Goal: Task Accomplishment & Management: Complete application form

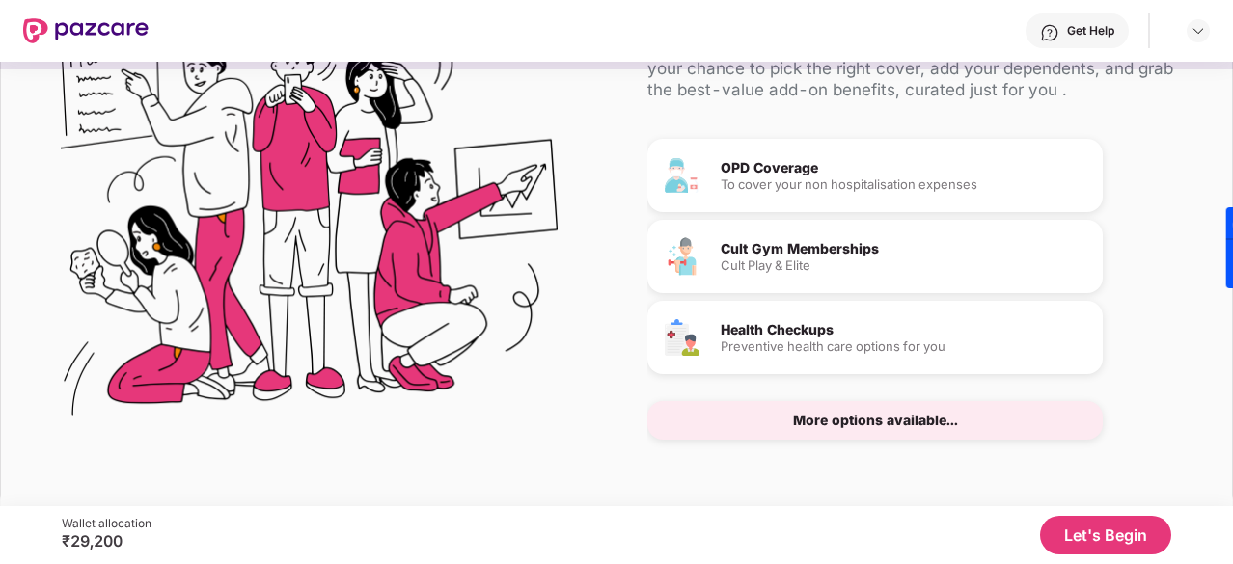
scroll to position [112, 0]
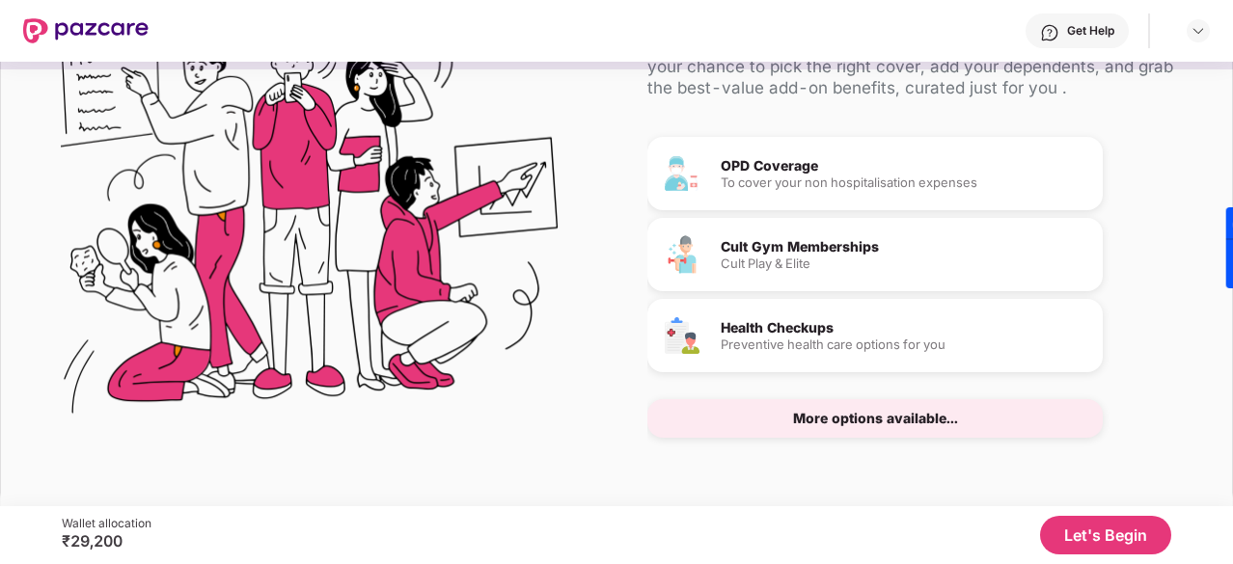
click at [915, 416] on div "More options available..." at bounding box center [875, 419] width 165 height 14
click at [1081, 543] on button "Let's Begin" at bounding box center [1105, 535] width 131 height 39
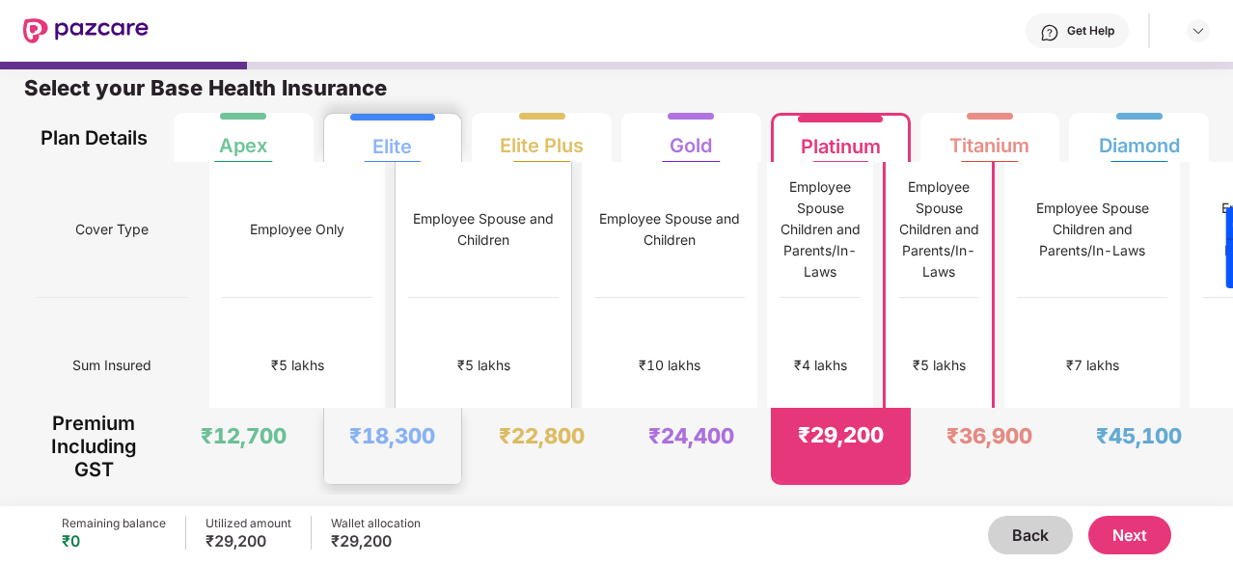
scroll to position [0, 0]
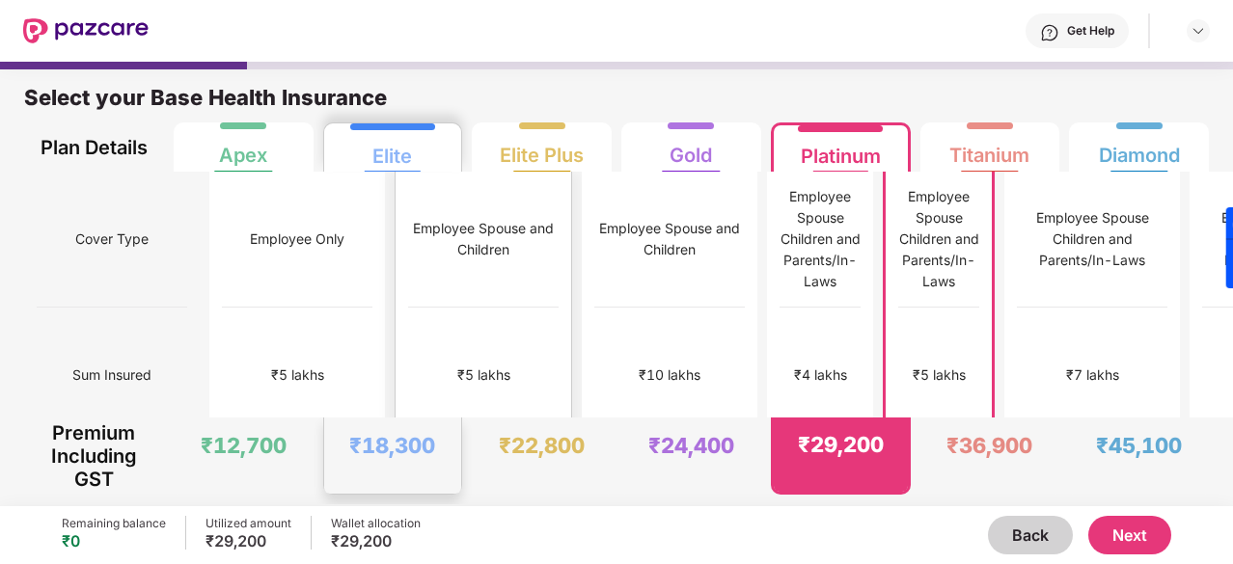
click at [408, 366] on div "₹5 lakhs" at bounding box center [483, 376] width 151 height 136
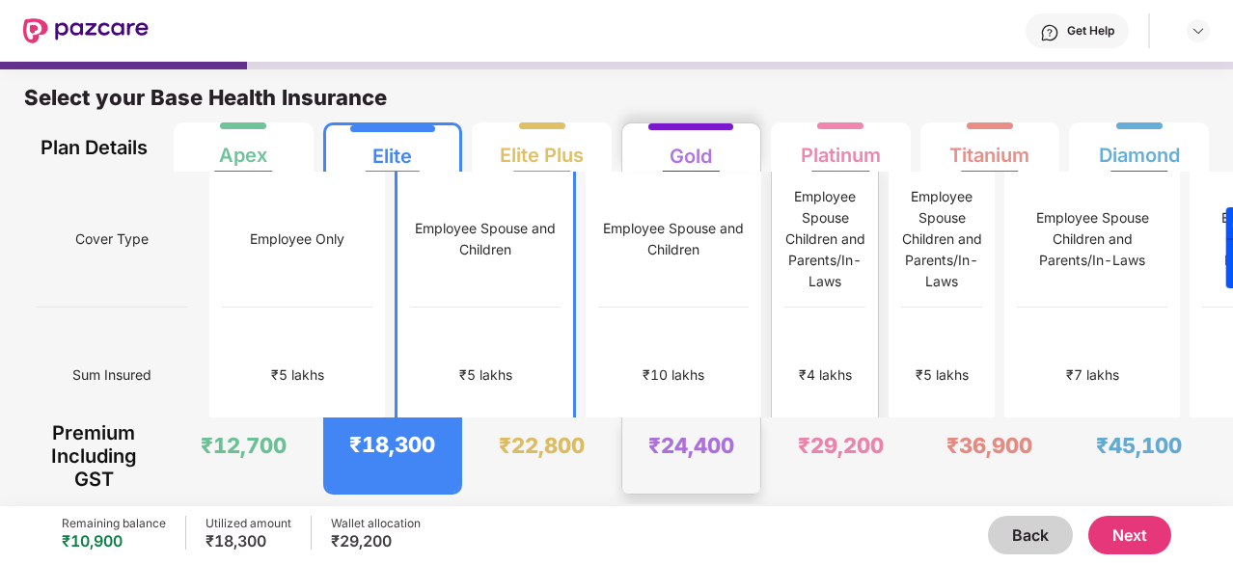
click at [784, 331] on div "₹4 lakhs" at bounding box center [824, 376] width 81 height 136
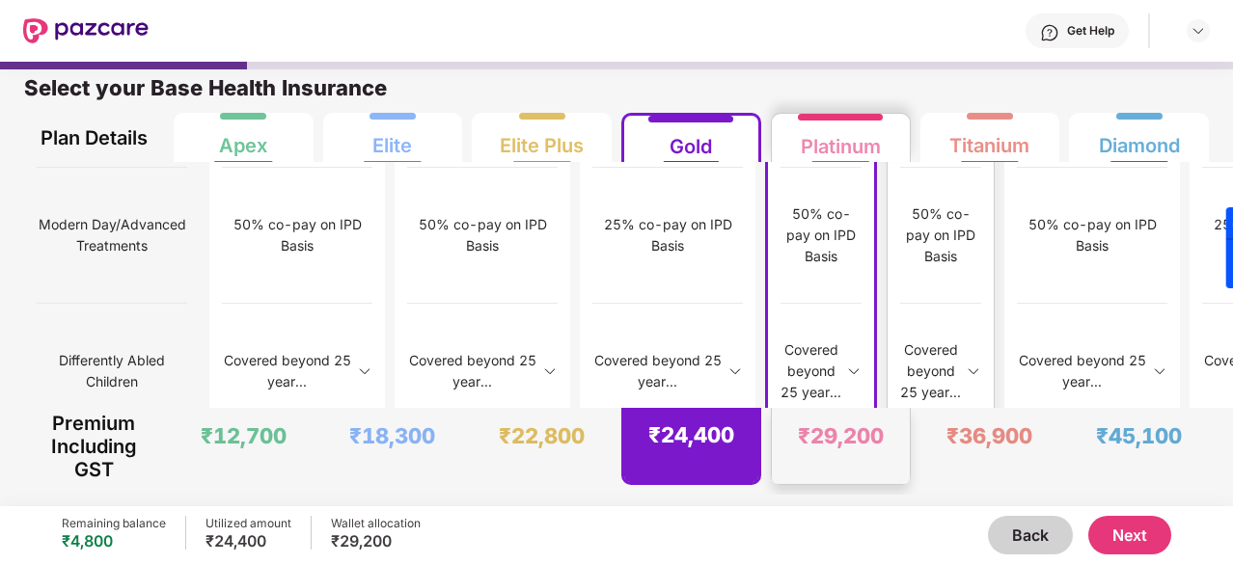
scroll to position [2442, 0]
click at [1116, 528] on button "Next" at bounding box center [1129, 535] width 83 height 39
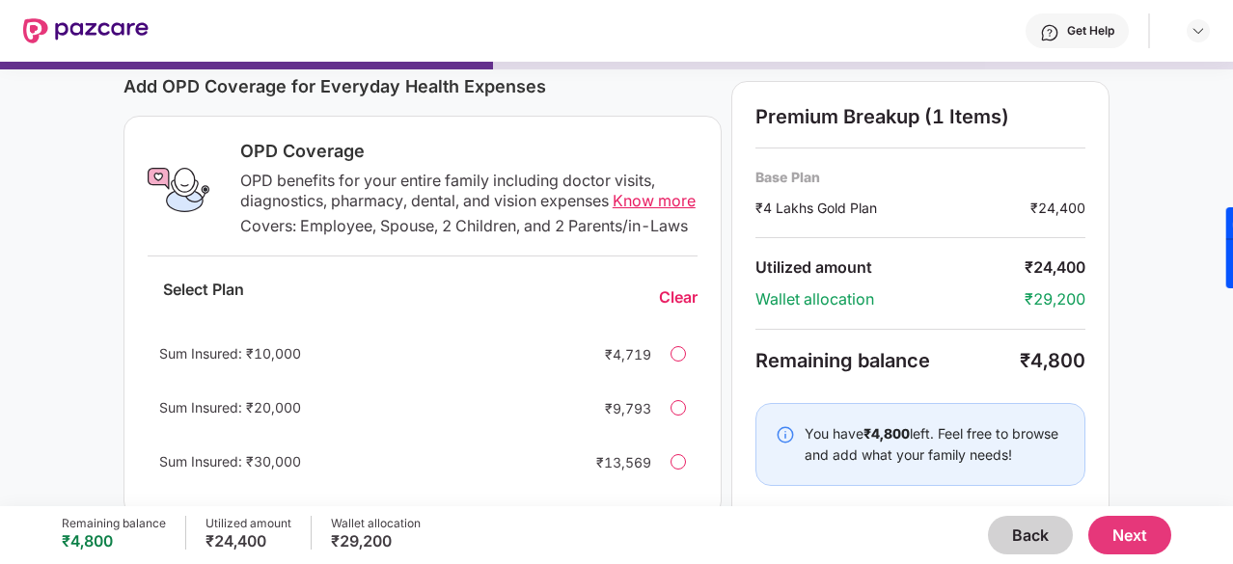
scroll to position [0, 0]
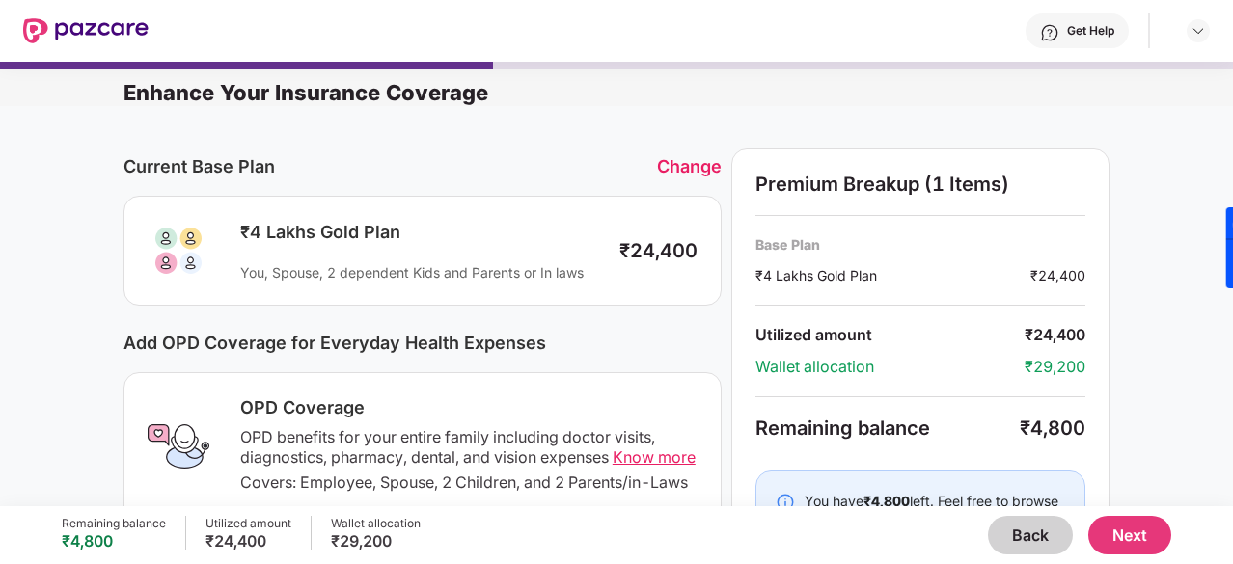
click at [1120, 541] on button "Next" at bounding box center [1129, 535] width 83 height 39
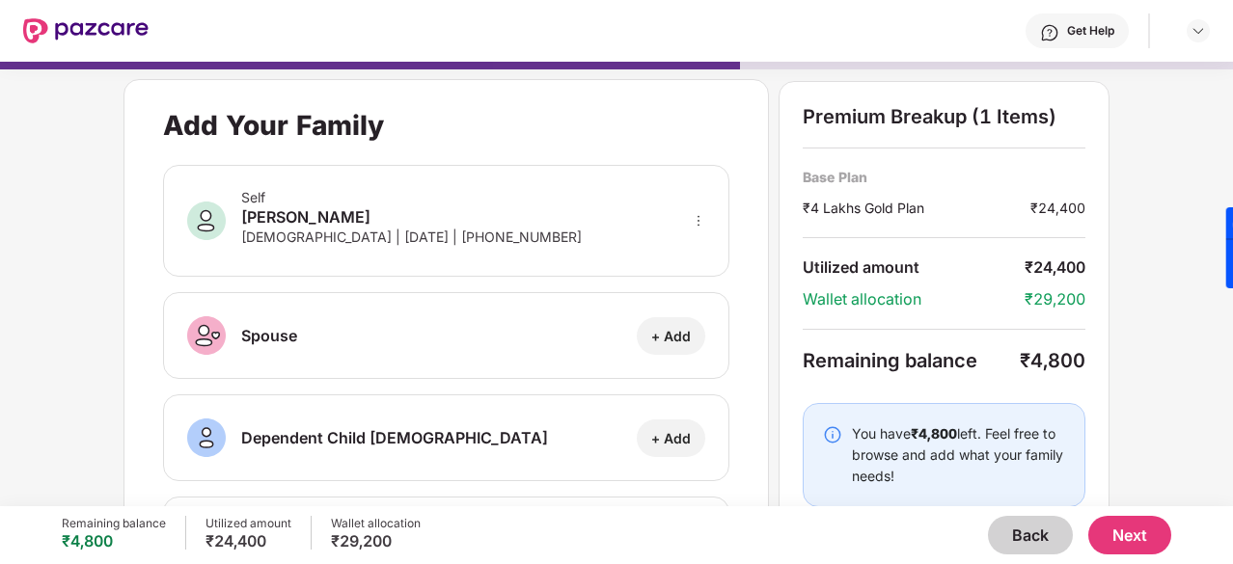
click at [1038, 539] on button "Back" at bounding box center [1030, 535] width 85 height 39
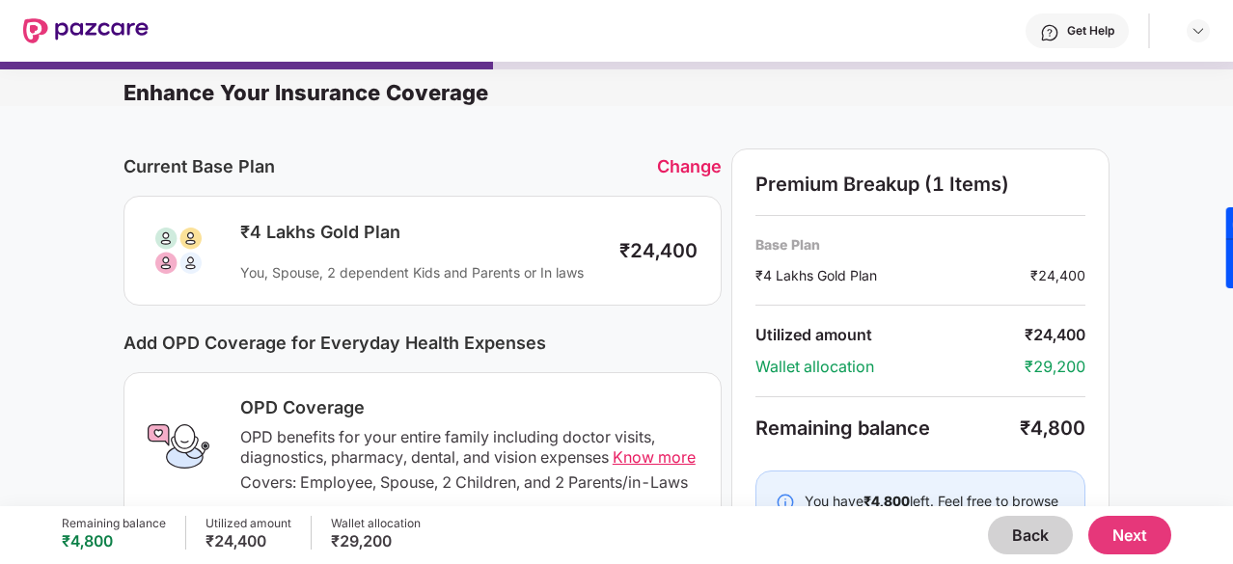
click at [1038, 539] on button "Back" at bounding box center [1030, 535] width 85 height 39
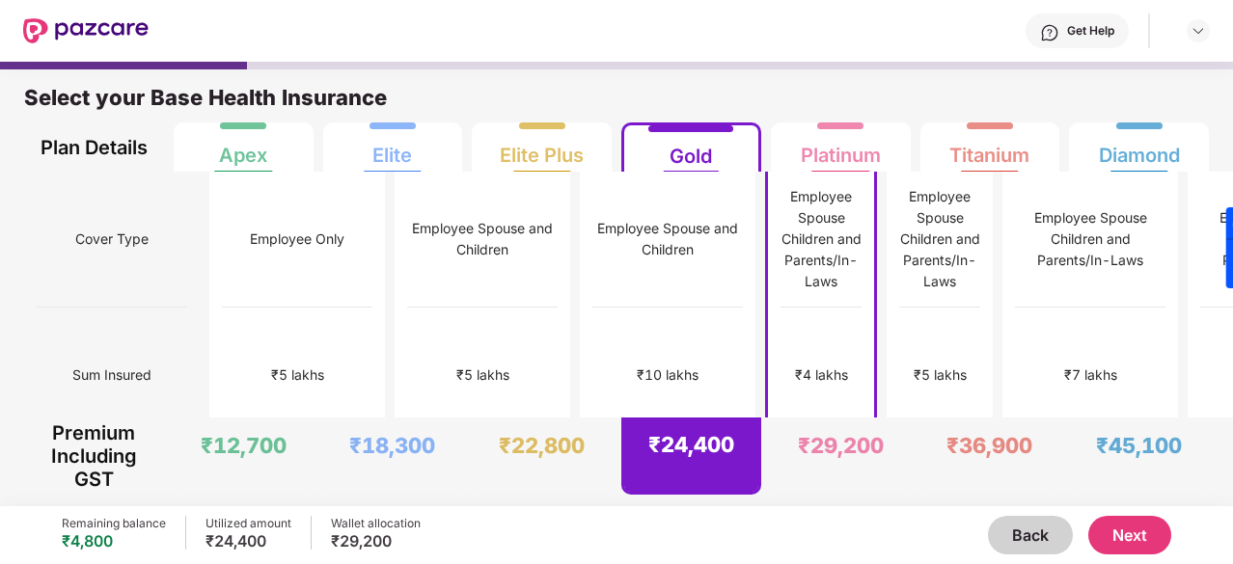
click at [1015, 544] on button "Back" at bounding box center [1030, 535] width 85 height 39
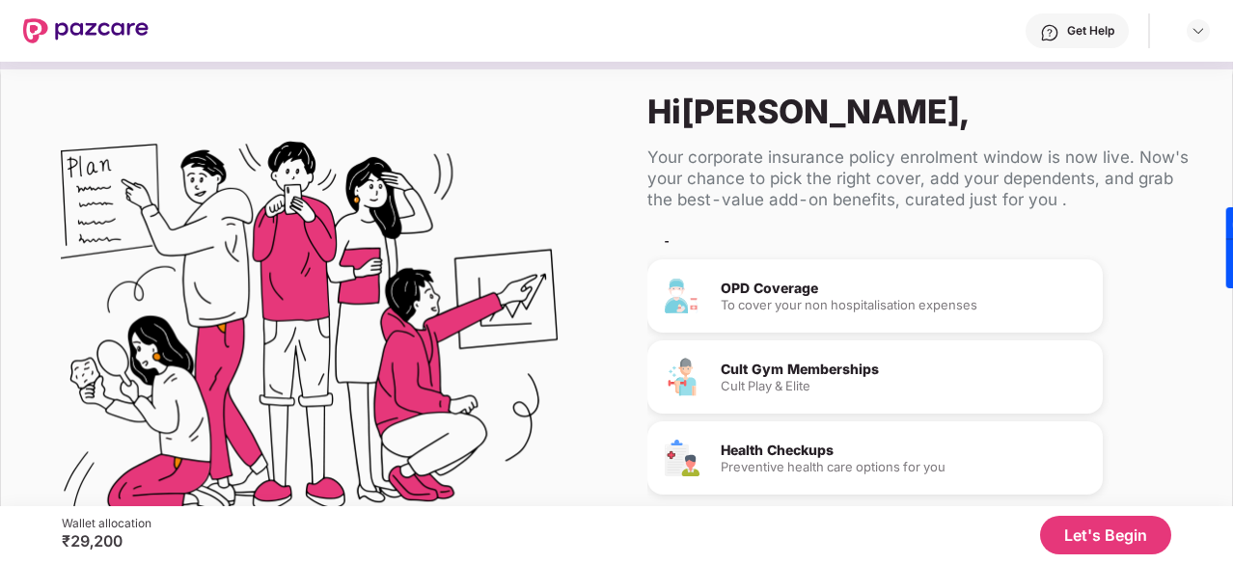
scroll to position [181, 0]
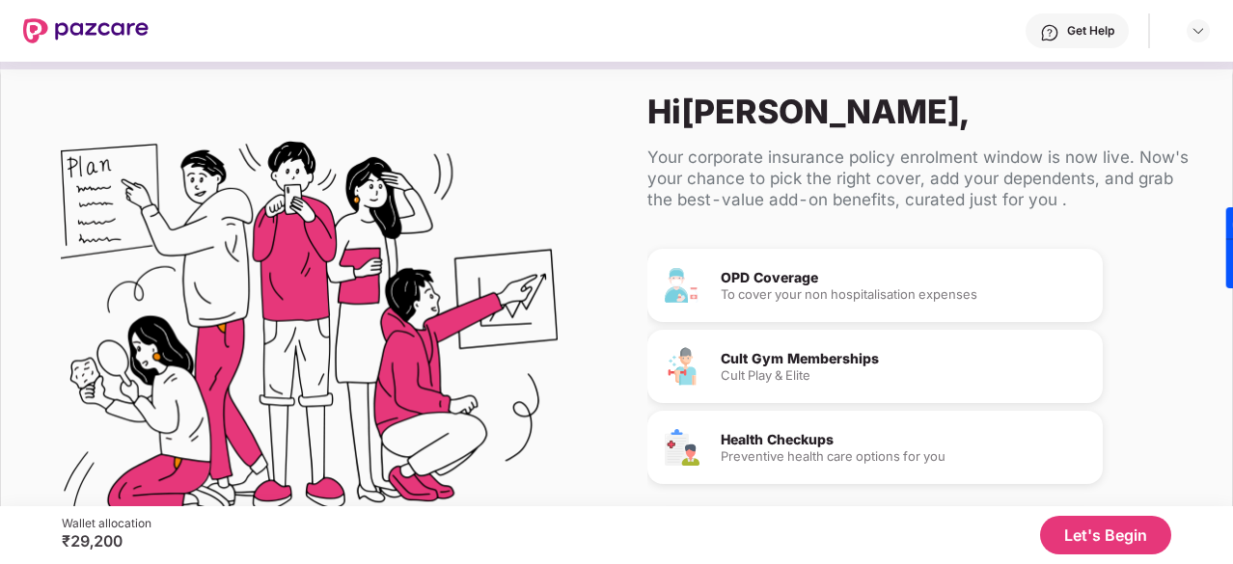
click at [784, 364] on div "Cult Gym Memberships" at bounding box center [904, 359] width 367 height 14
click at [686, 364] on img at bounding box center [682, 366] width 39 height 39
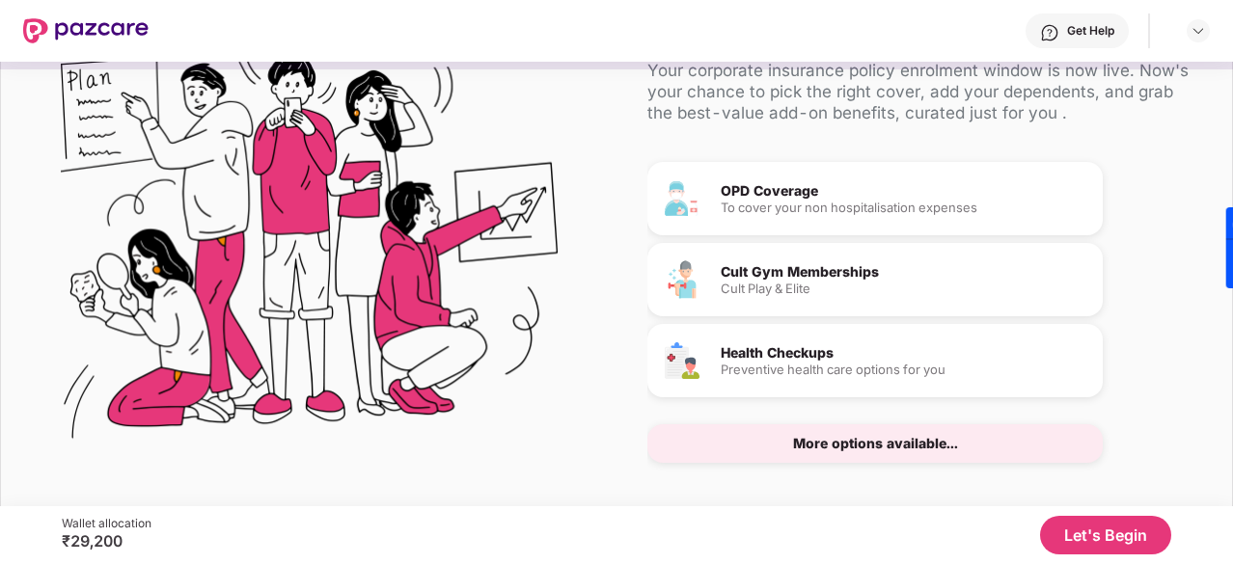
scroll to position [93, 0]
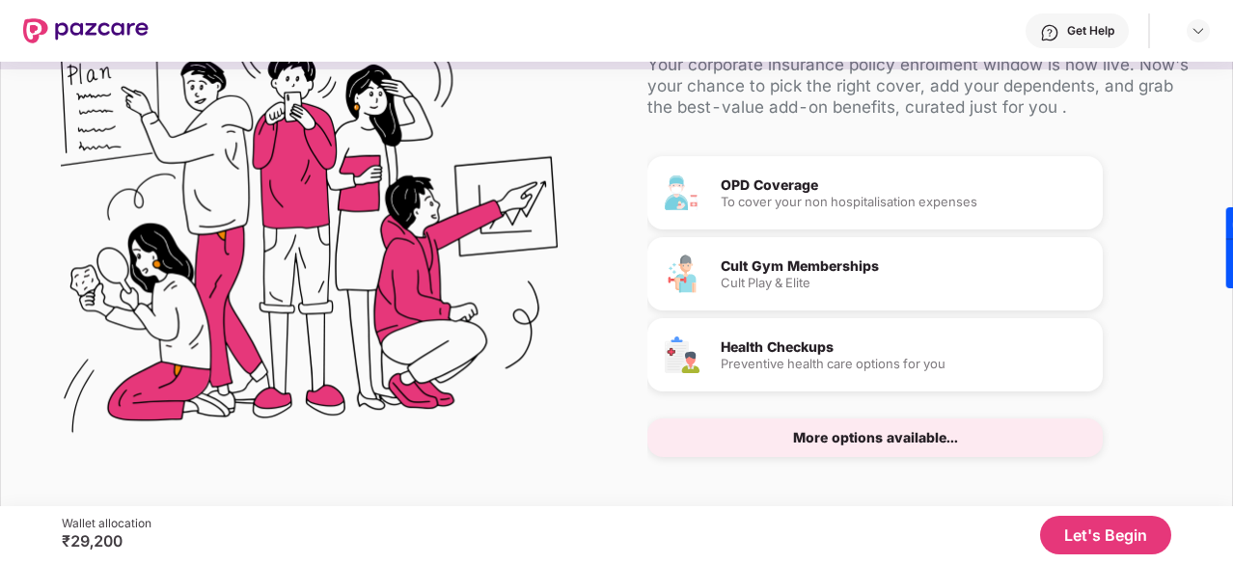
click at [807, 443] on div "More options available..." at bounding box center [875, 438] width 165 height 14
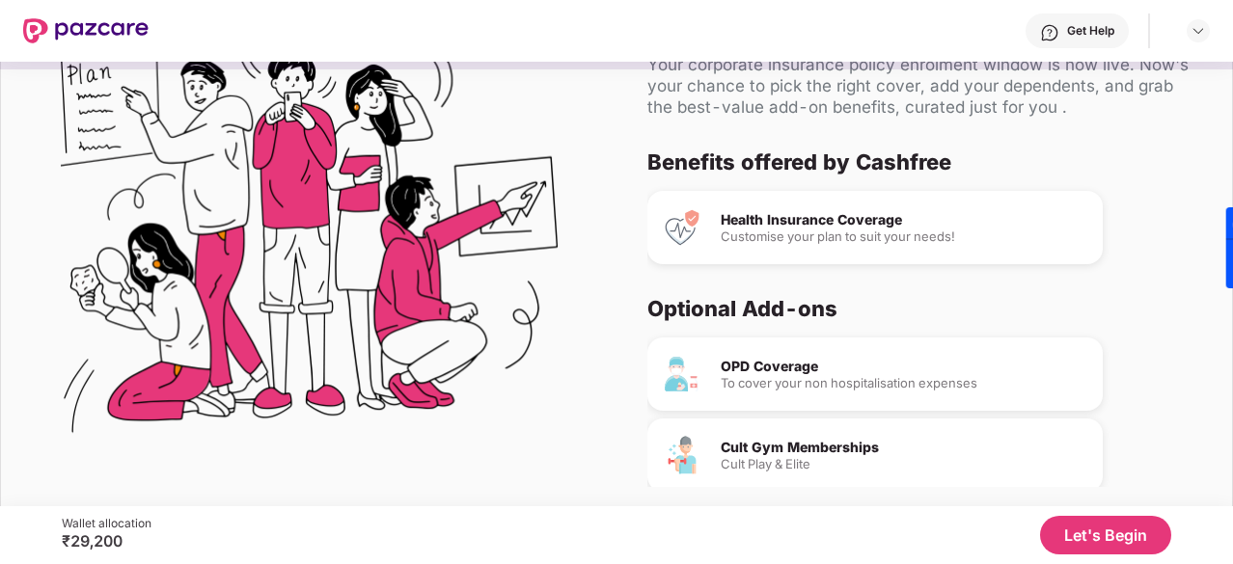
scroll to position [0, 0]
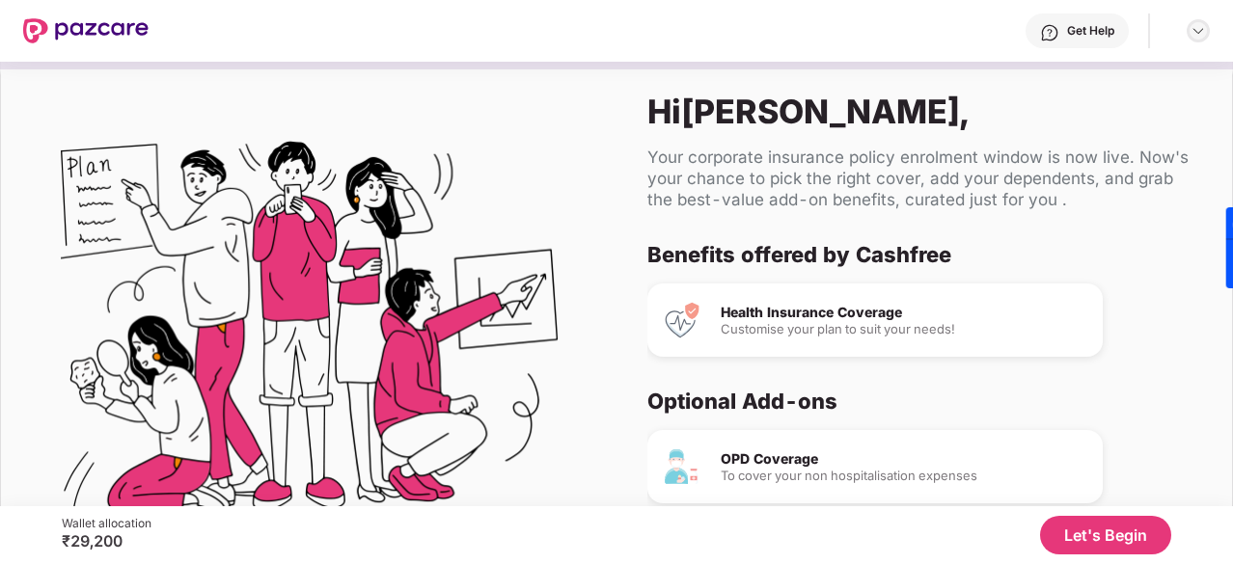
click at [1192, 28] on img at bounding box center [1198, 30] width 15 height 15
click at [1099, 32] on div "Get Help" at bounding box center [1090, 30] width 47 height 15
click at [832, 38] on div "Get Help" at bounding box center [679, 31] width 1061 height 62
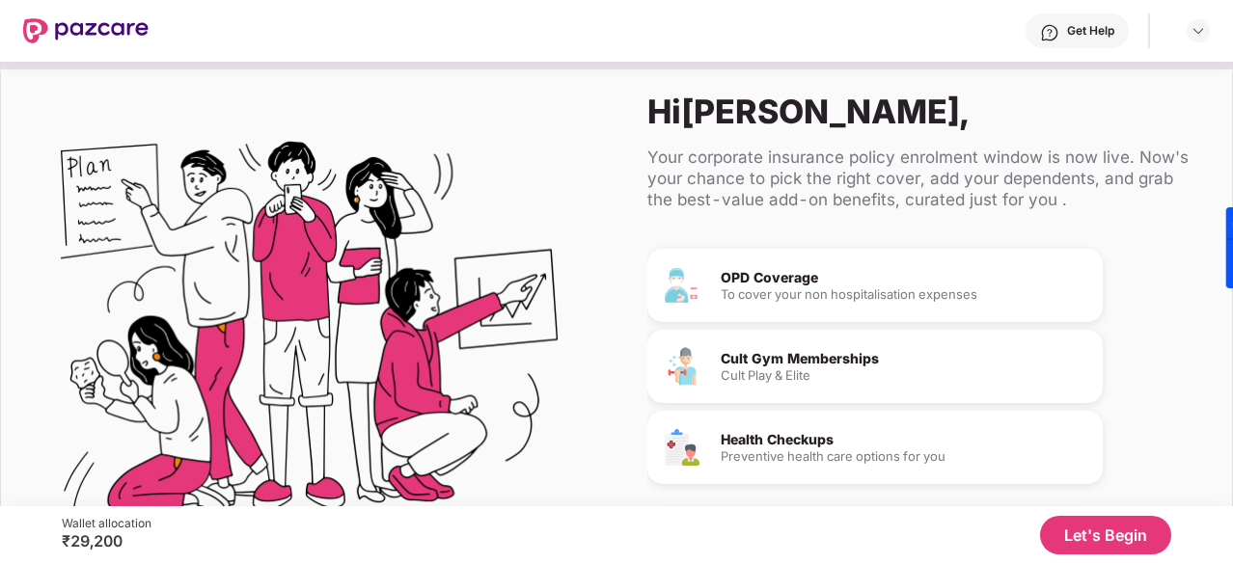
scroll to position [113, 0]
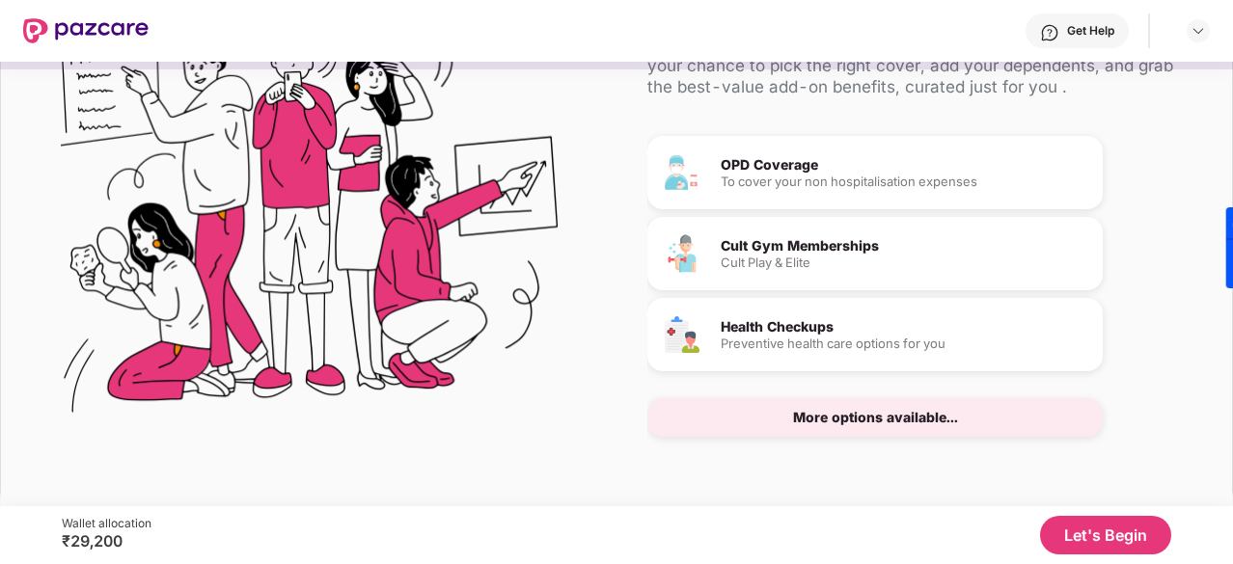
click at [1112, 537] on button "Let's Begin" at bounding box center [1105, 535] width 131 height 39
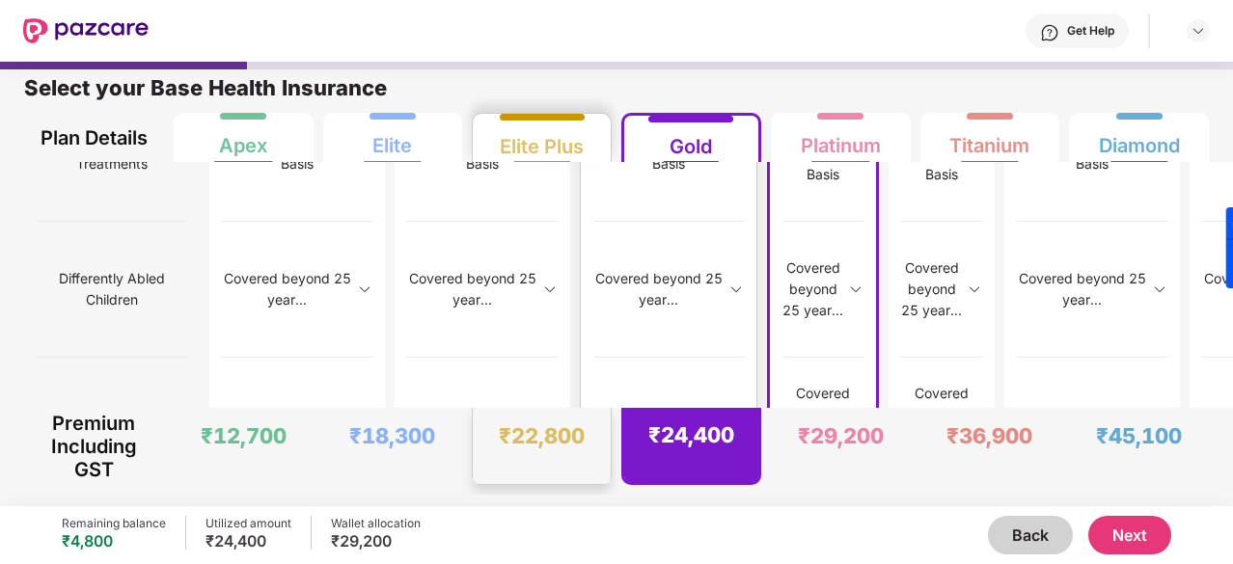
scroll to position [2616, 0]
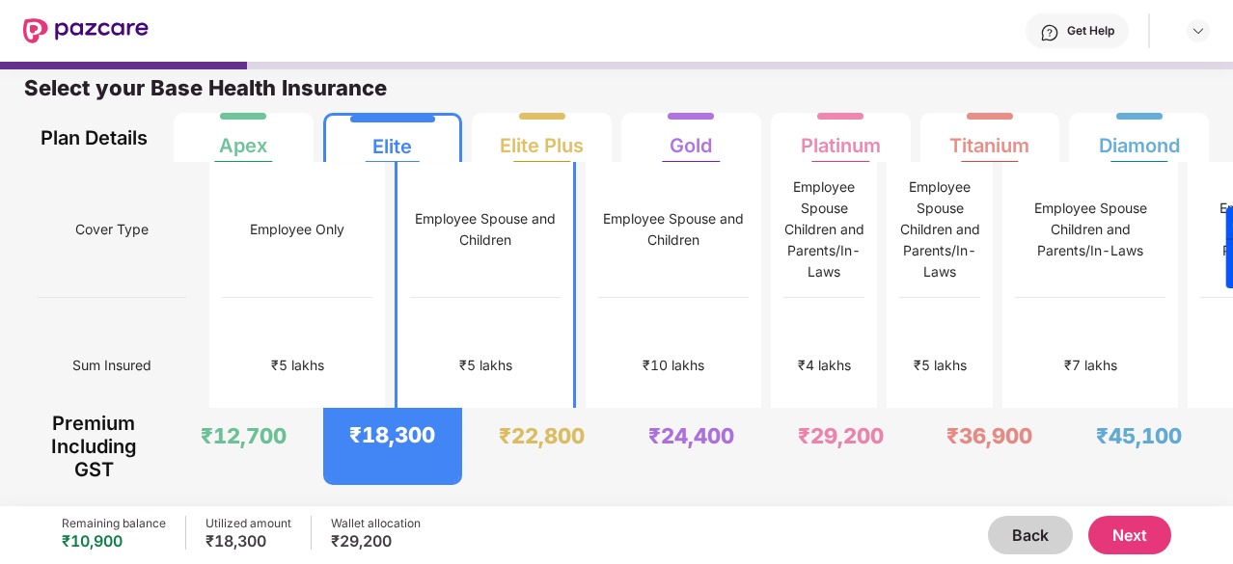
scroll to position [0, 0]
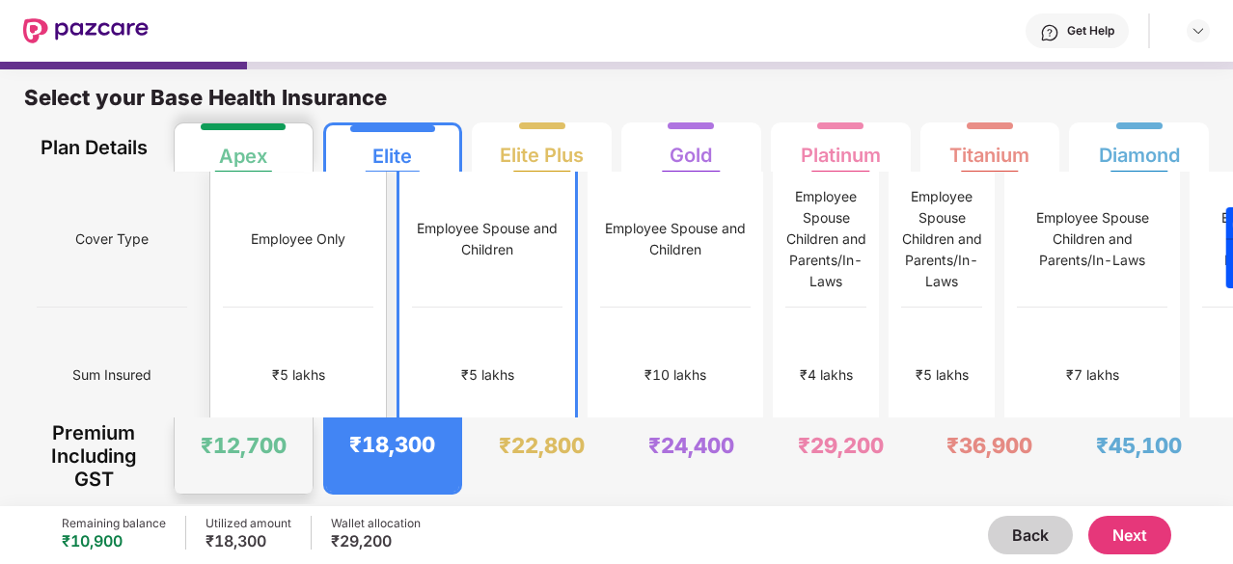
click at [271, 308] on div "₹5 lakhs" at bounding box center [298, 376] width 151 height 136
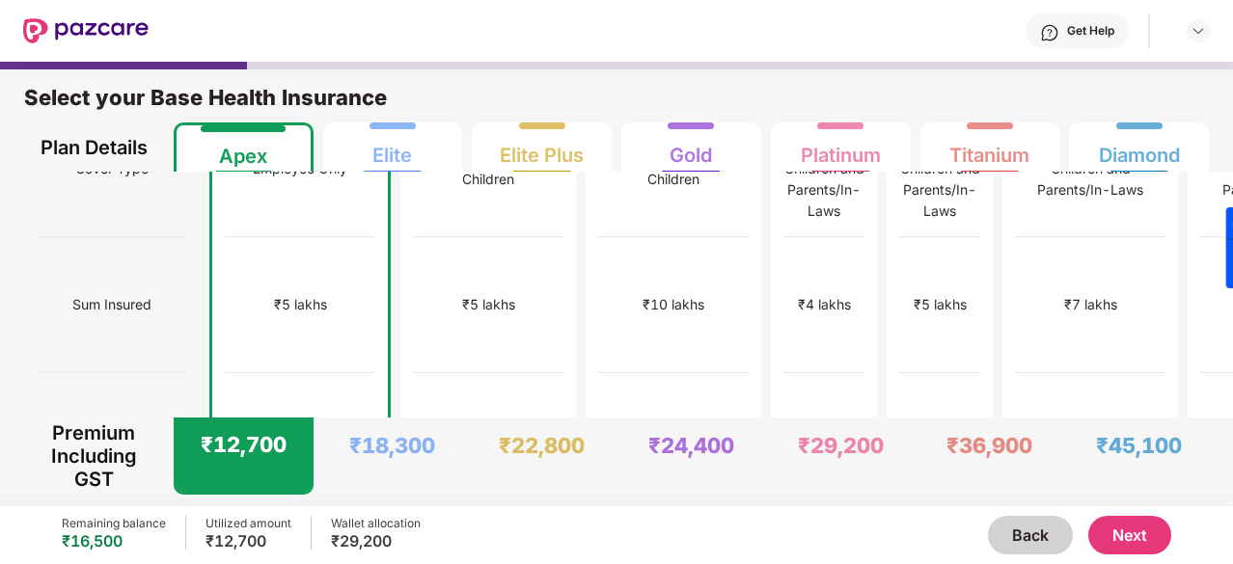
scroll to position [72, 0]
click at [1139, 527] on button "Next" at bounding box center [1129, 535] width 83 height 39
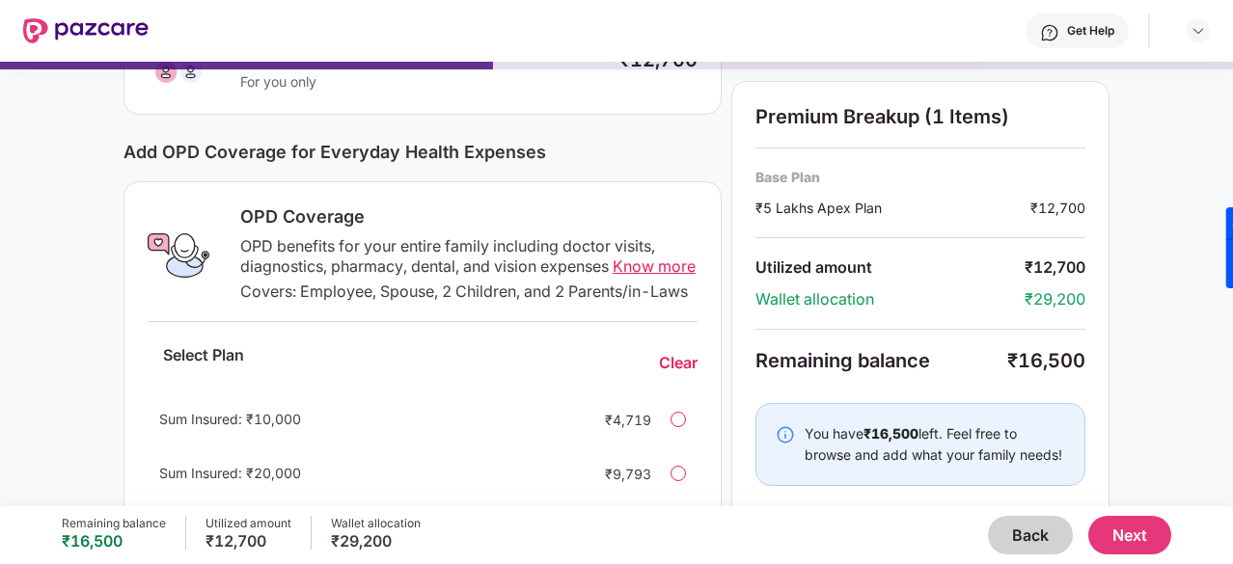
scroll to position [189, 0]
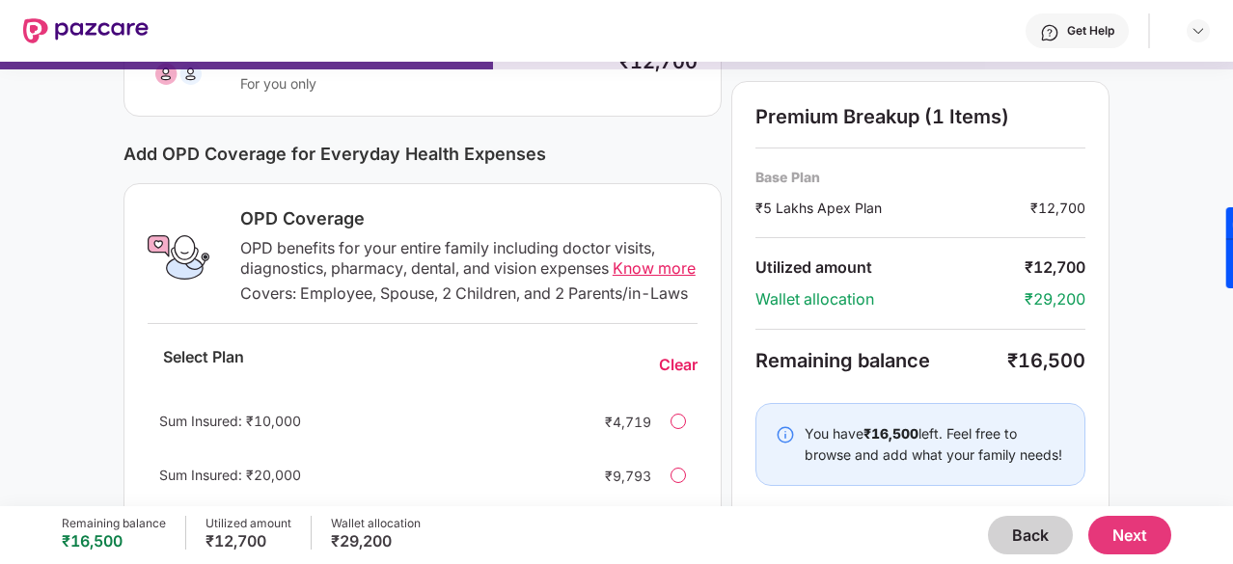
click at [613, 278] on span "Know more" at bounding box center [654, 268] width 83 height 19
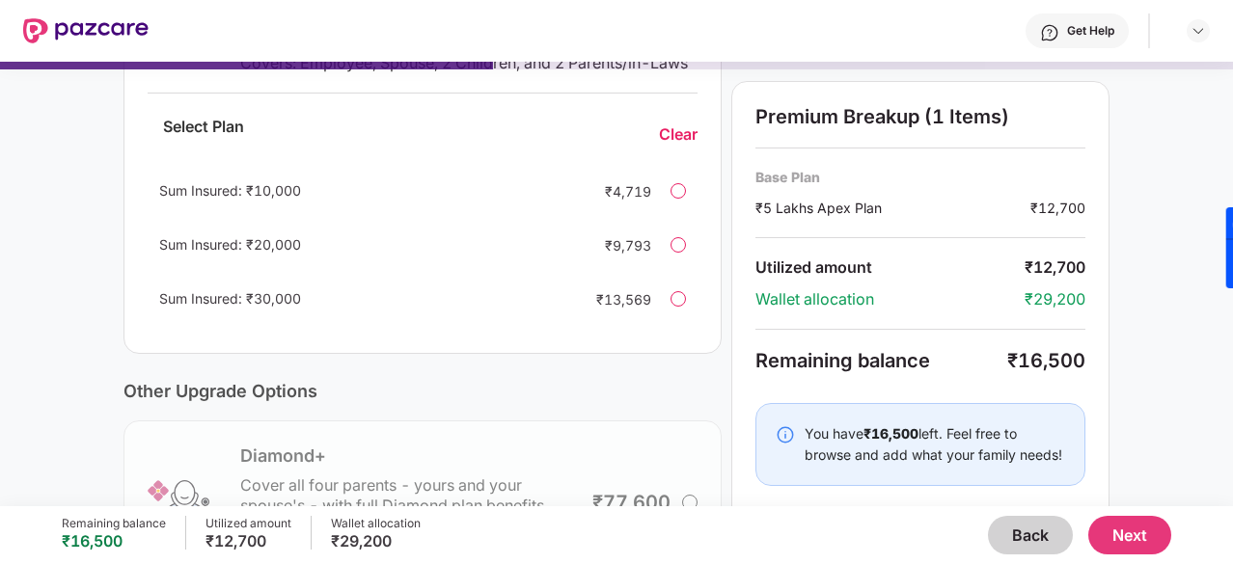
scroll to position [421, 0]
click at [673, 198] on div at bounding box center [678, 189] width 15 height 15
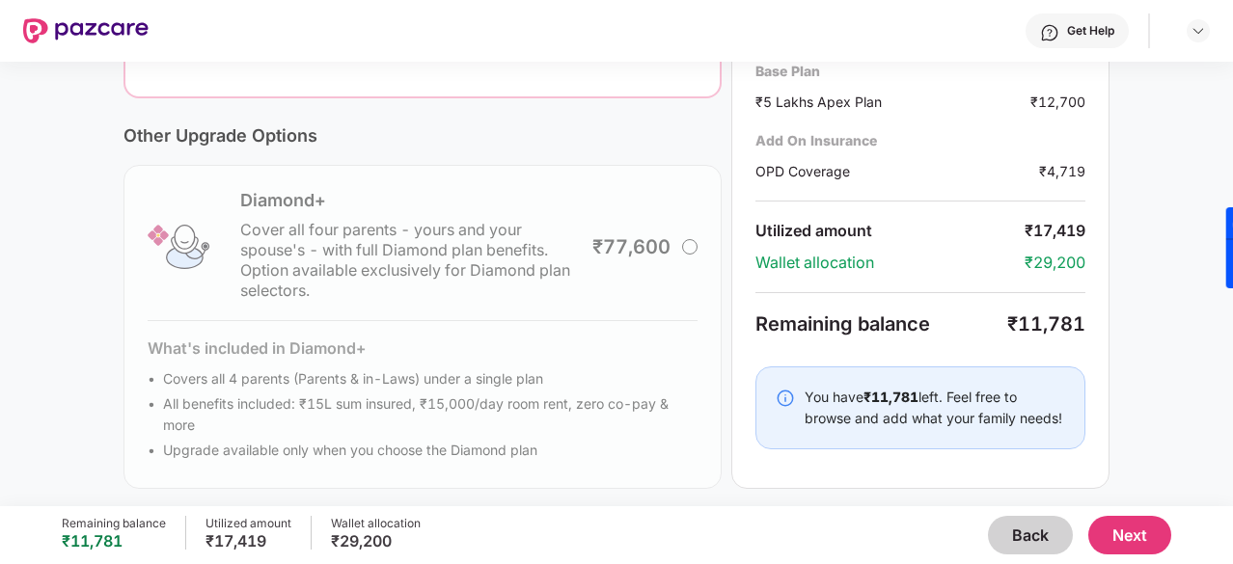
scroll to position [701, 0]
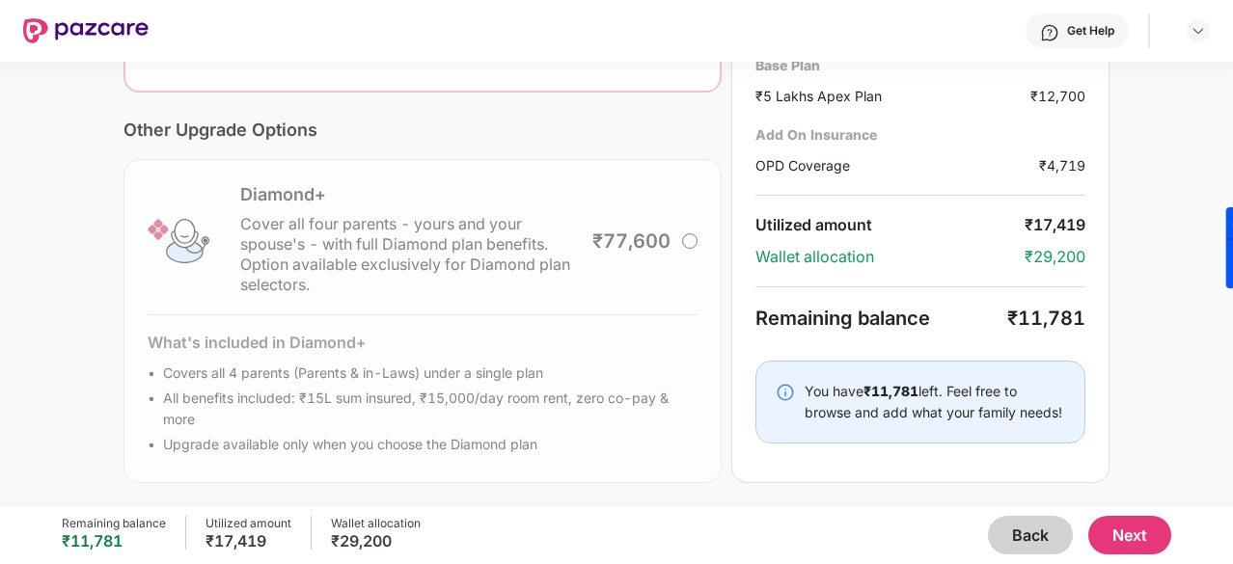
click at [1122, 536] on button "Next" at bounding box center [1129, 535] width 83 height 39
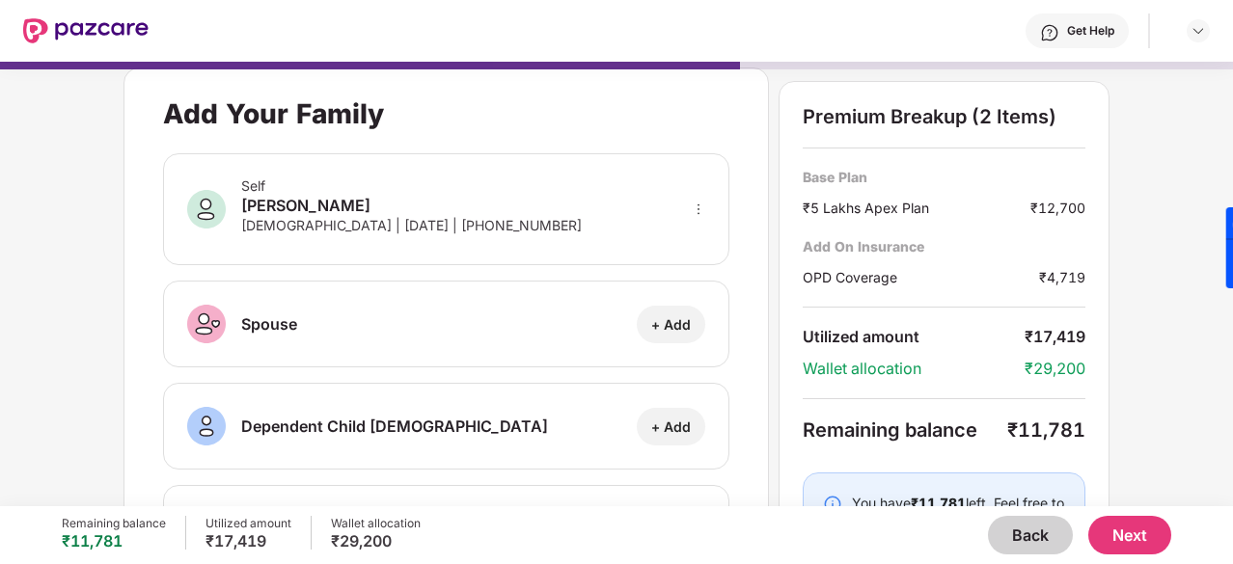
scroll to position [0, 0]
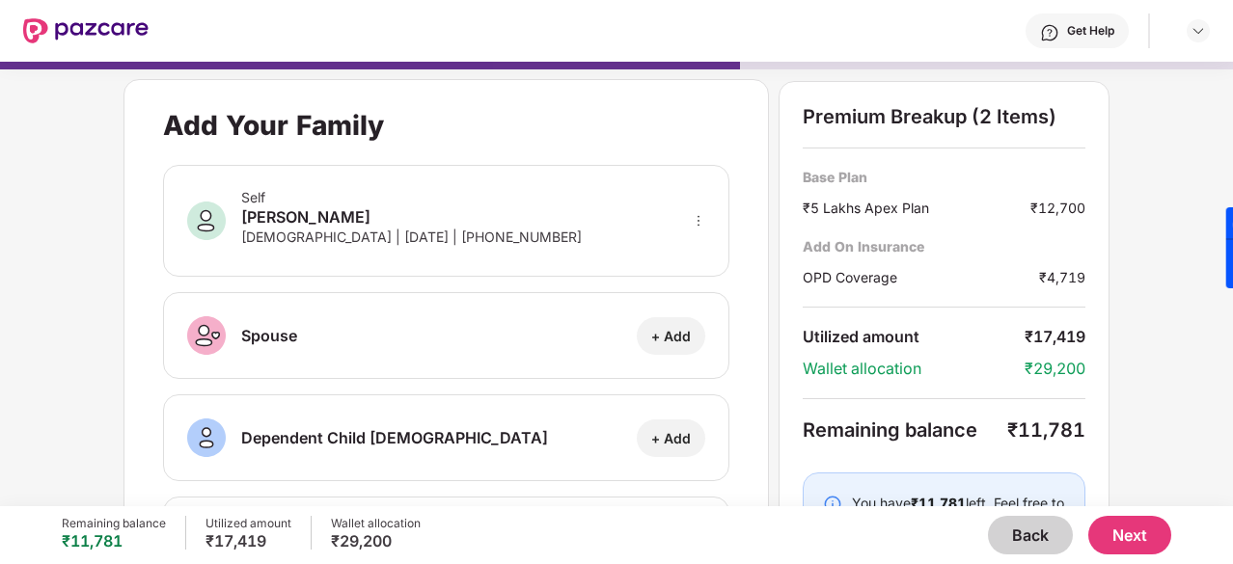
click at [1134, 551] on button "Next" at bounding box center [1129, 535] width 83 height 39
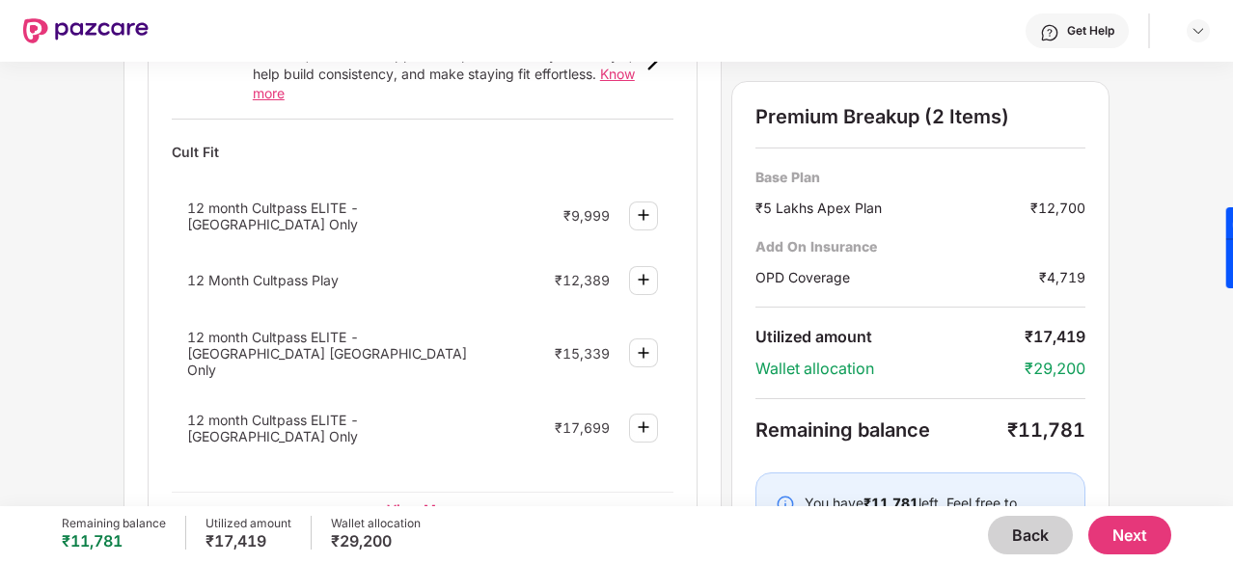
scroll to position [831, 0]
click at [347, 271] on div "12 Month Cultpass Play" at bounding box center [332, 279] width 290 height 16
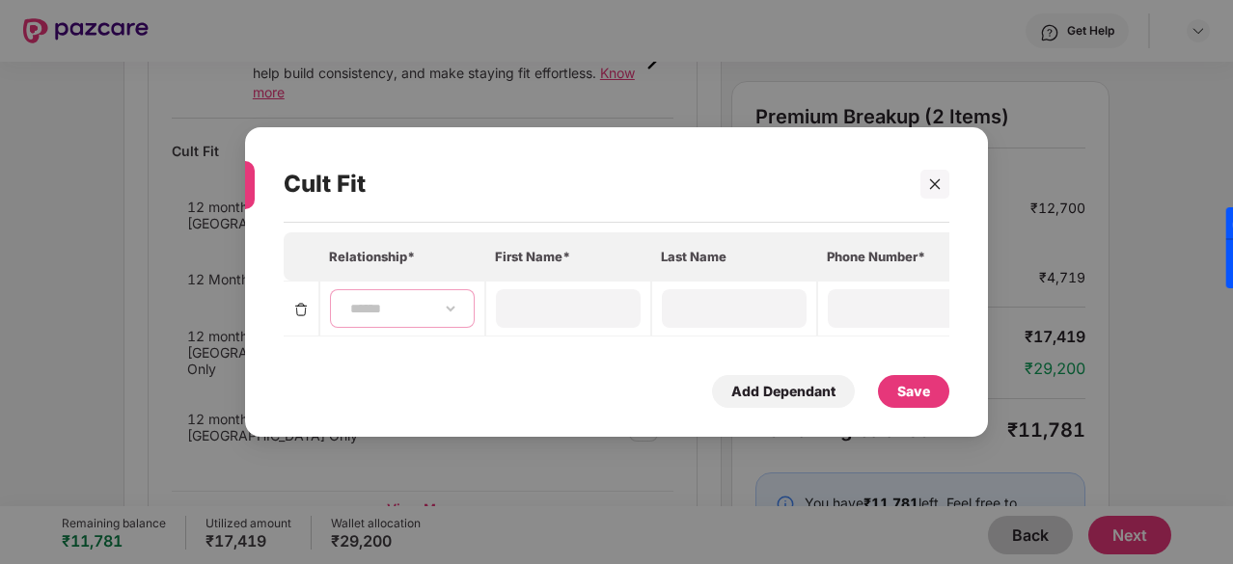
click at [414, 308] on select "**********" at bounding box center [402, 308] width 112 height 15
click at [398, 301] on select "**********" at bounding box center [402, 308] width 112 height 15
click at [934, 181] on icon "close" at bounding box center [935, 185] width 14 height 14
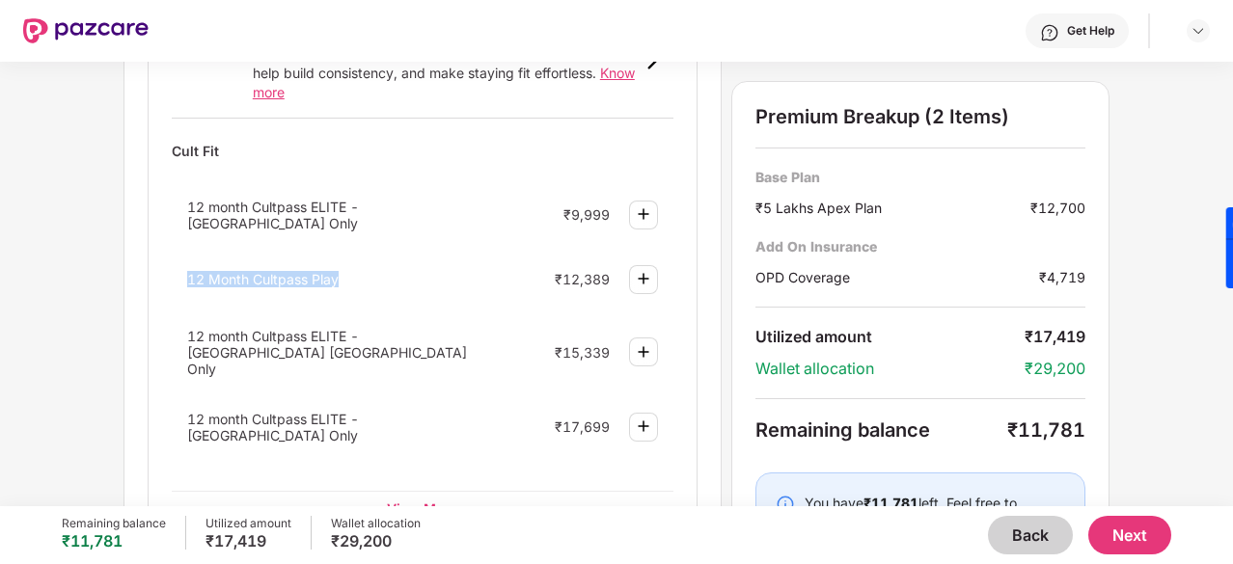
drag, startPoint x: 353, startPoint y: 258, endPoint x: 185, endPoint y: 263, distance: 168.0
click at [187, 271] on div "12 Month Cultpass Play" at bounding box center [332, 279] width 290 height 16
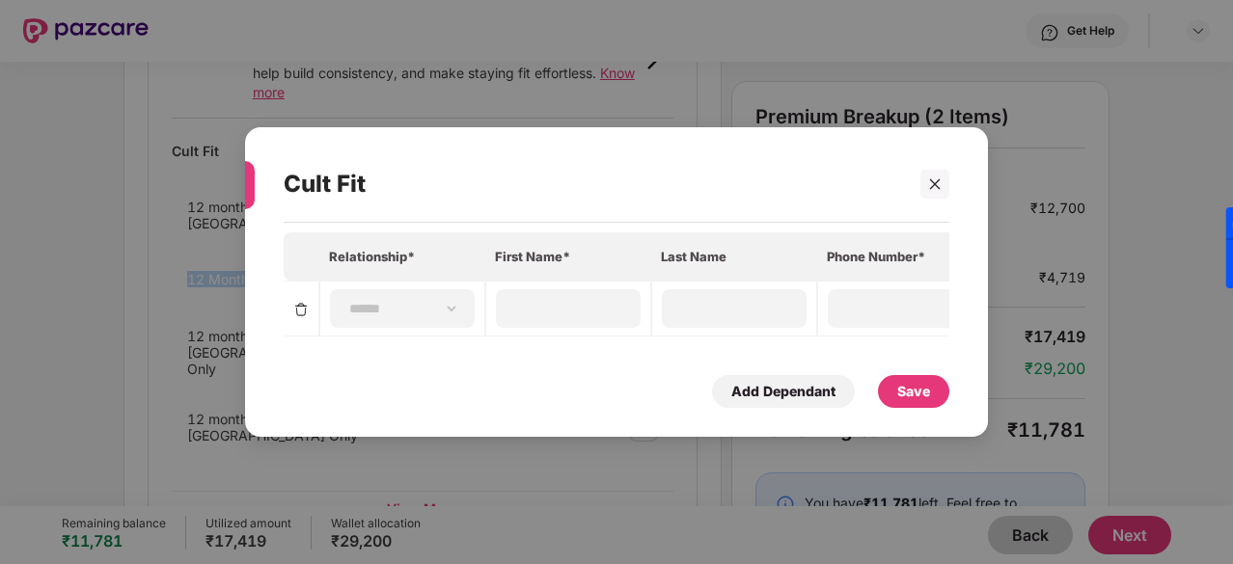
copy span "12 Month Cultpass Play"
click at [932, 178] on icon "close" at bounding box center [935, 185] width 14 height 14
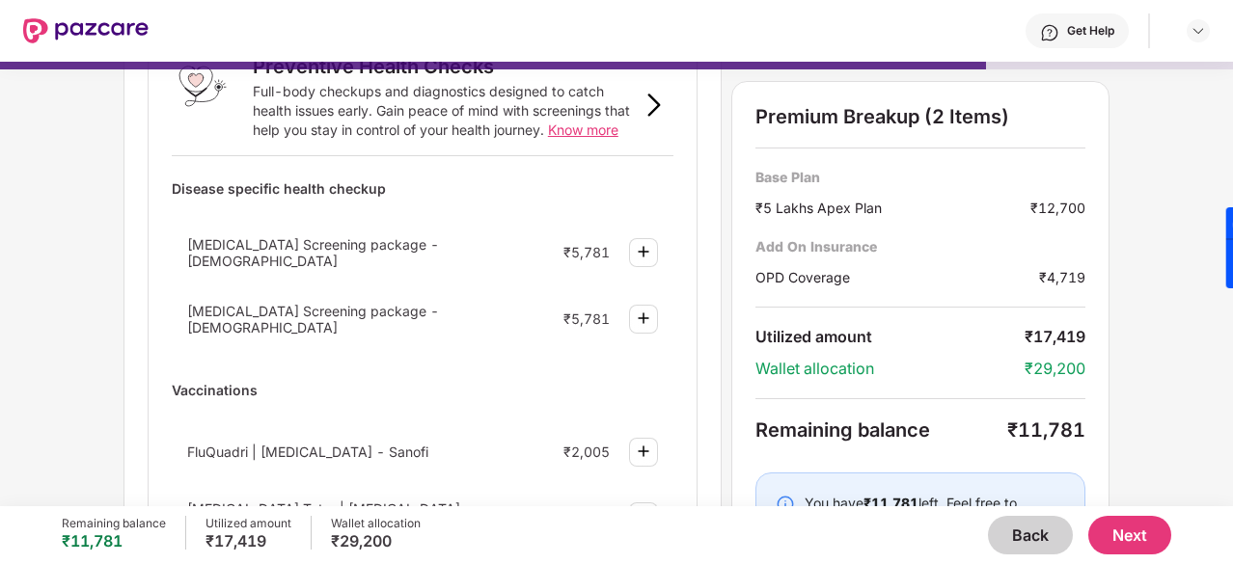
scroll to position [0, 0]
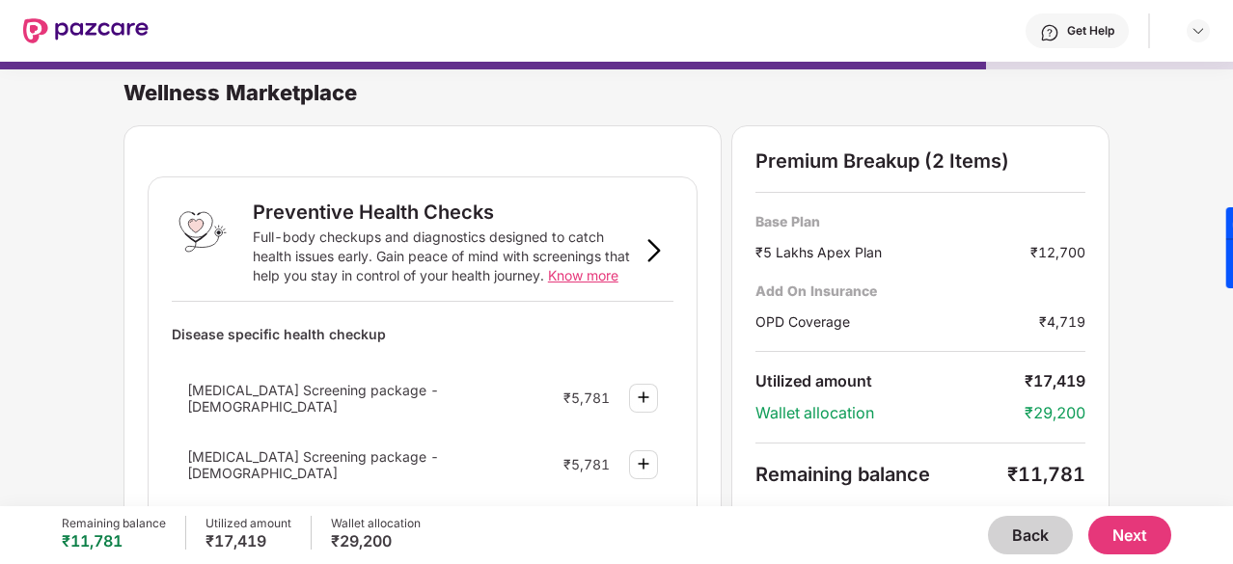
click at [1027, 534] on button "Back" at bounding box center [1030, 535] width 85 height 39
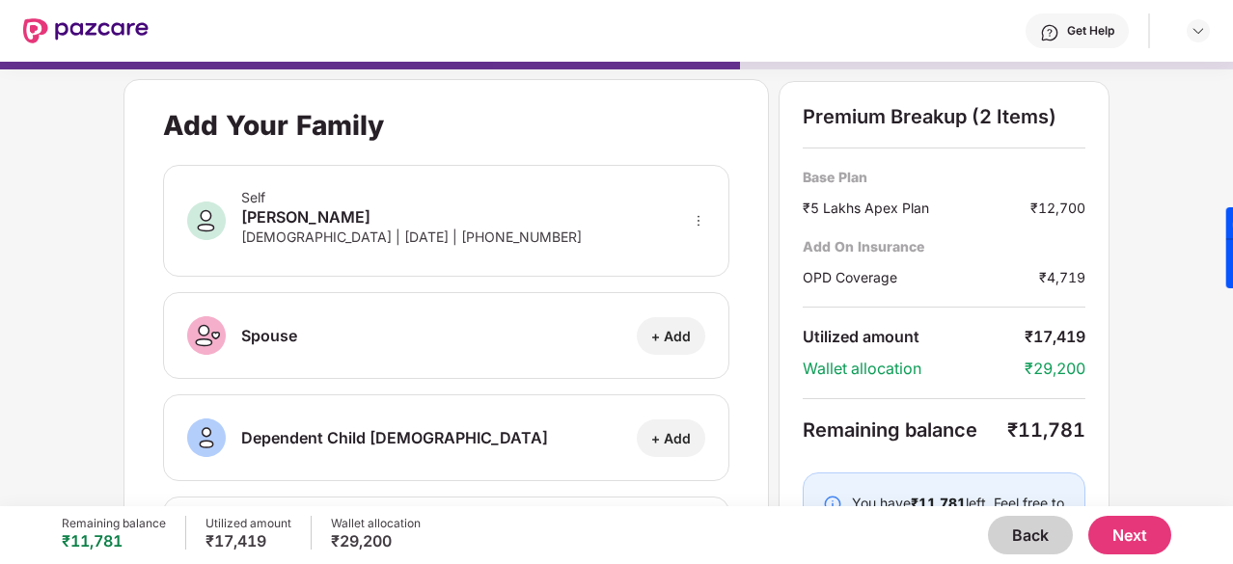
click at [1027, 534] on button "Back" at bounding box center [1030, 535] width 85 height 39
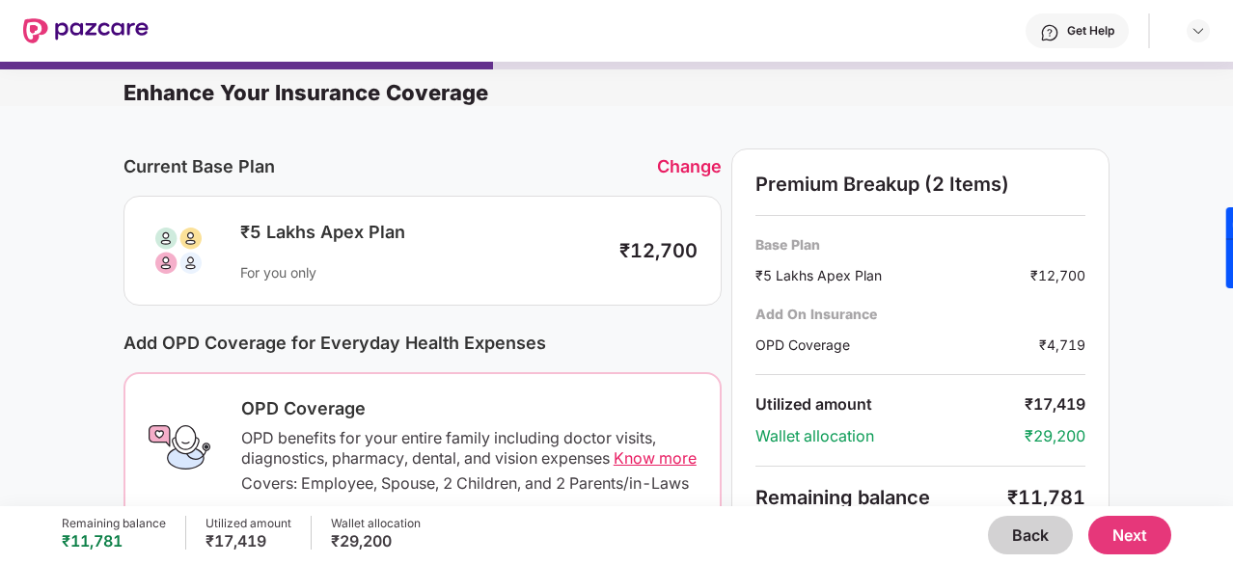
click at [1027, 534] on button "Back" at bounding box center [1030, 535] width 85 height 39
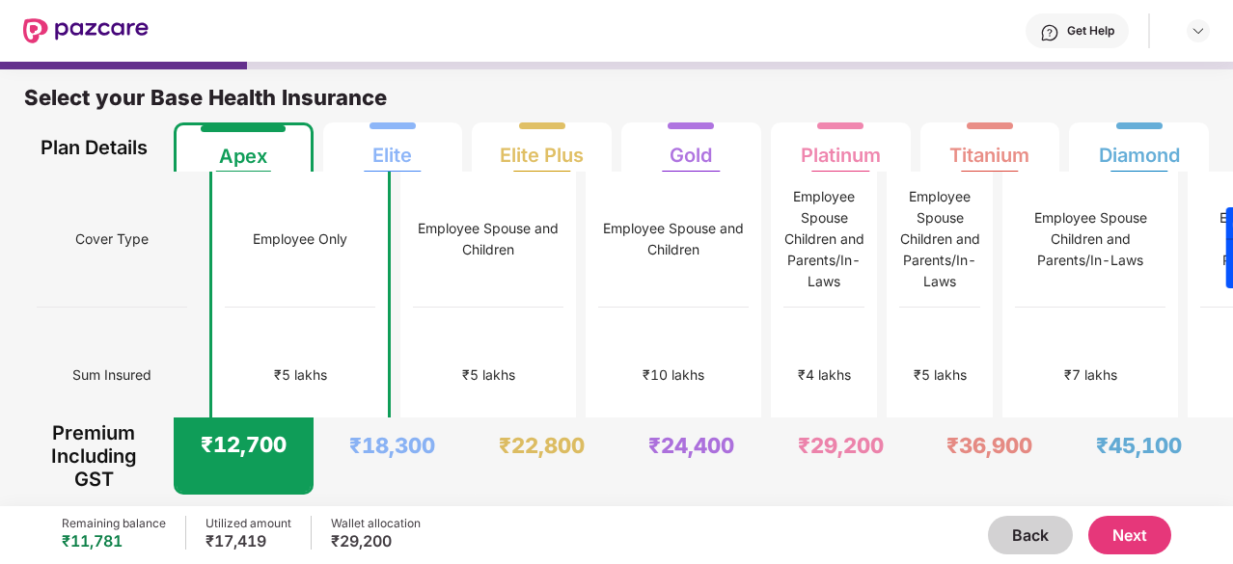
click at [1027, 534] on button "Back" at bounding box center [1030, 535] width 85 height 39
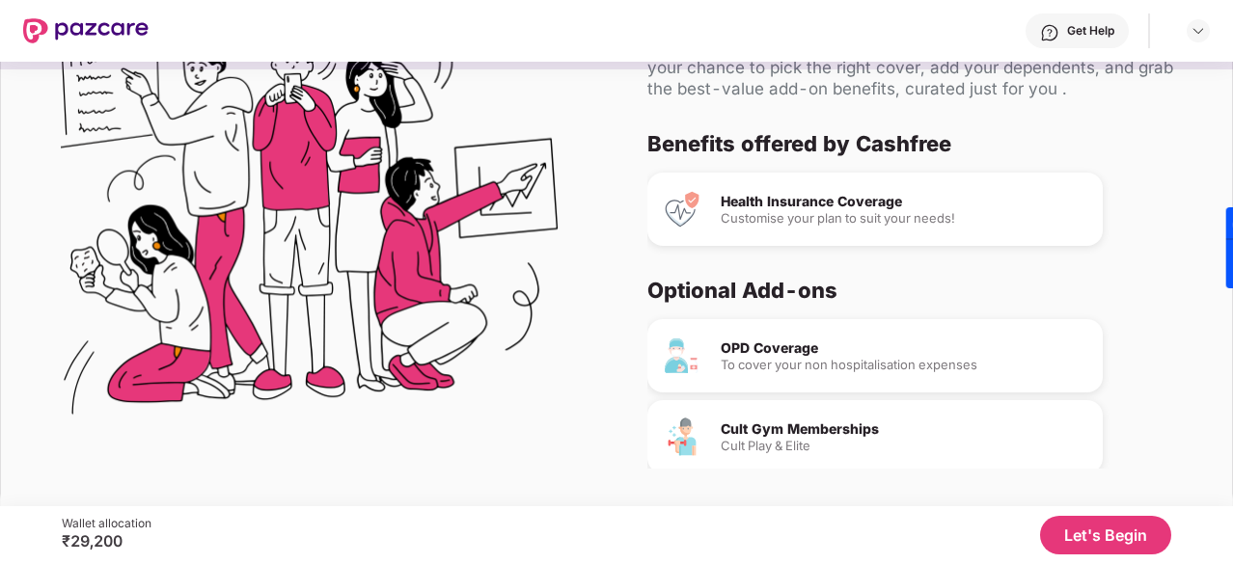
scroll to position [113, 0]
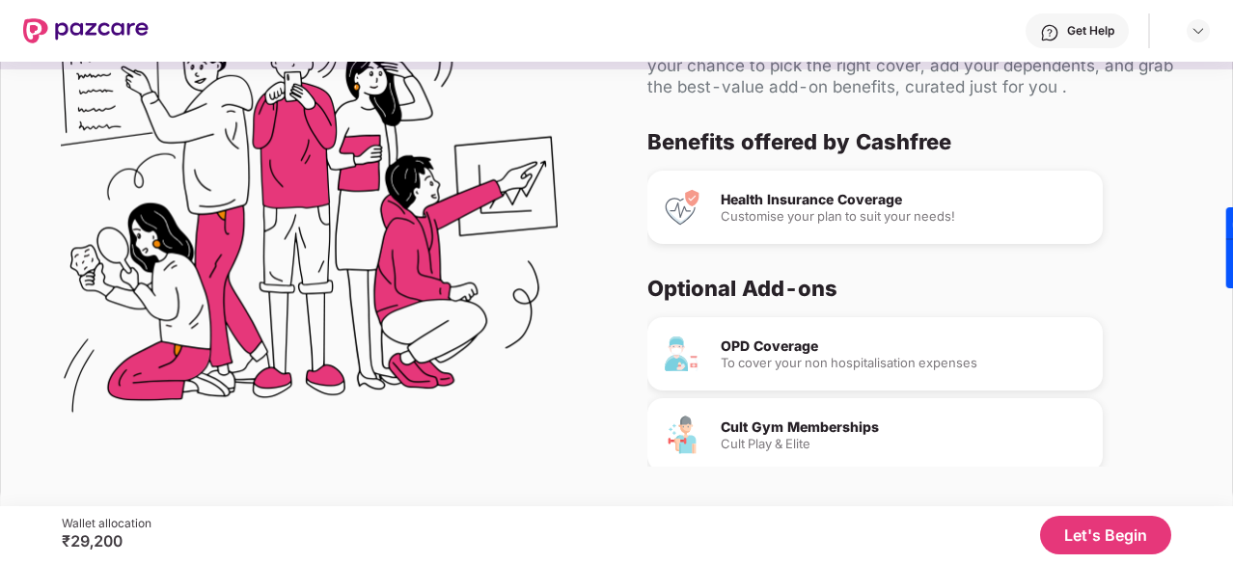
click at [1069, 545] on button "Let's Begin" at bounding box center [1105, 535] width 131 height 39
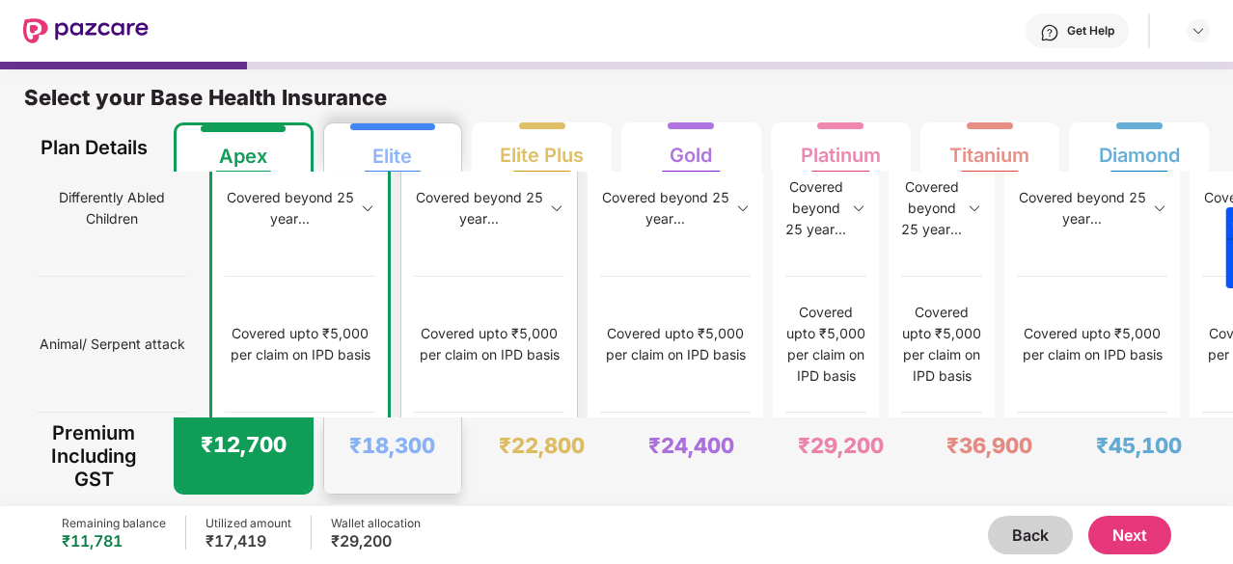
scroll to position [10, 0]
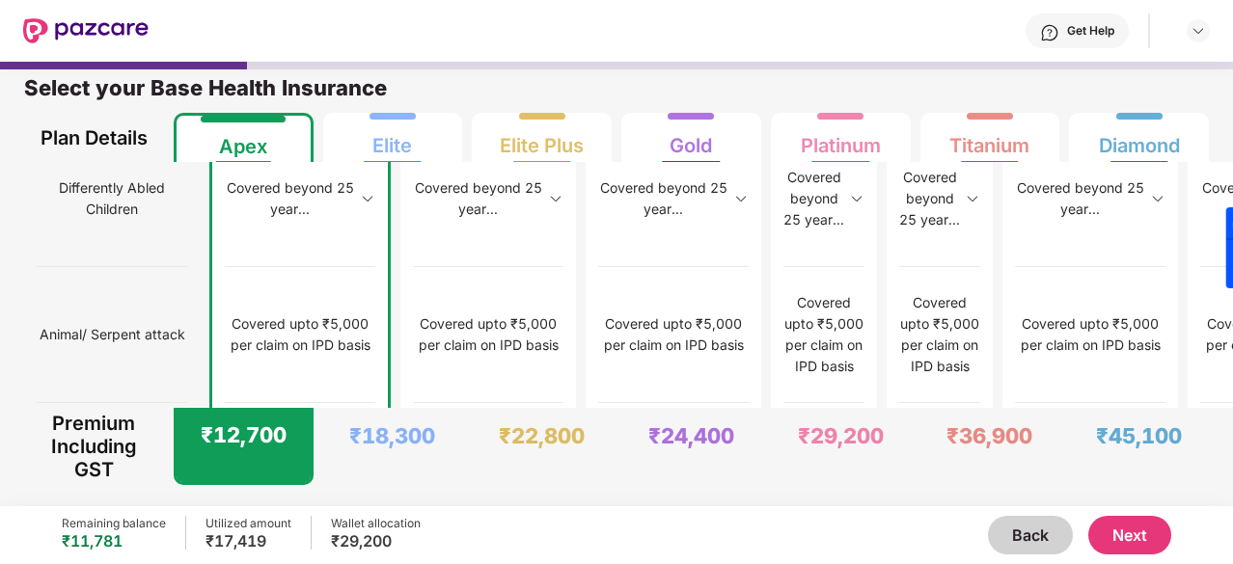
click at [1140, 543] on button "Next" at bounding box center [1129, 535] width 83 height 39
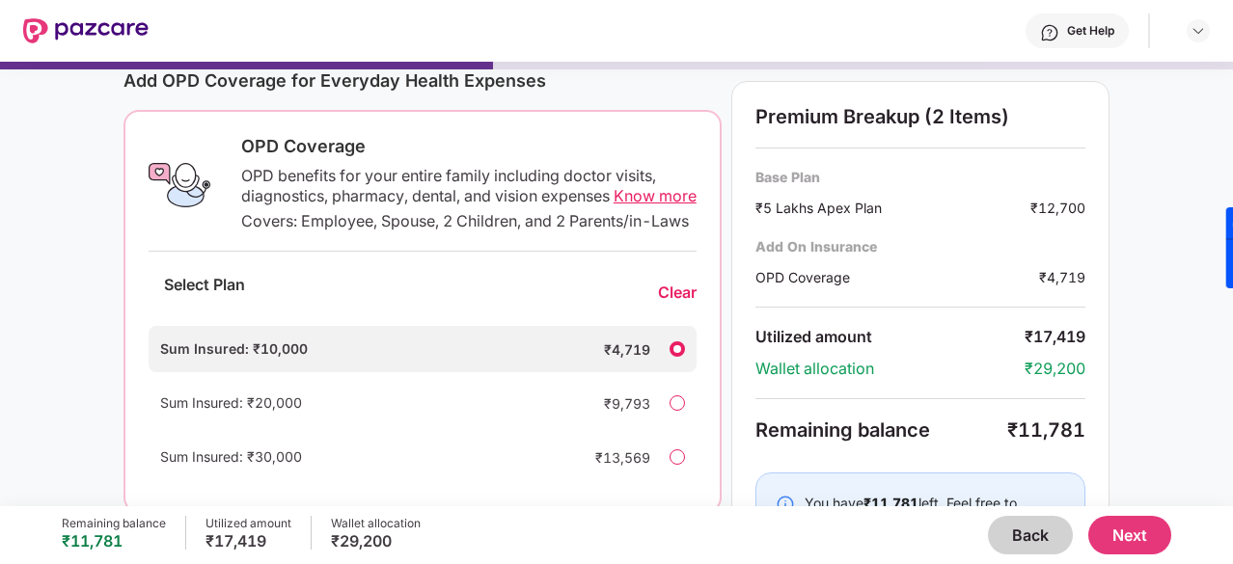
scroll to position [322, 0]
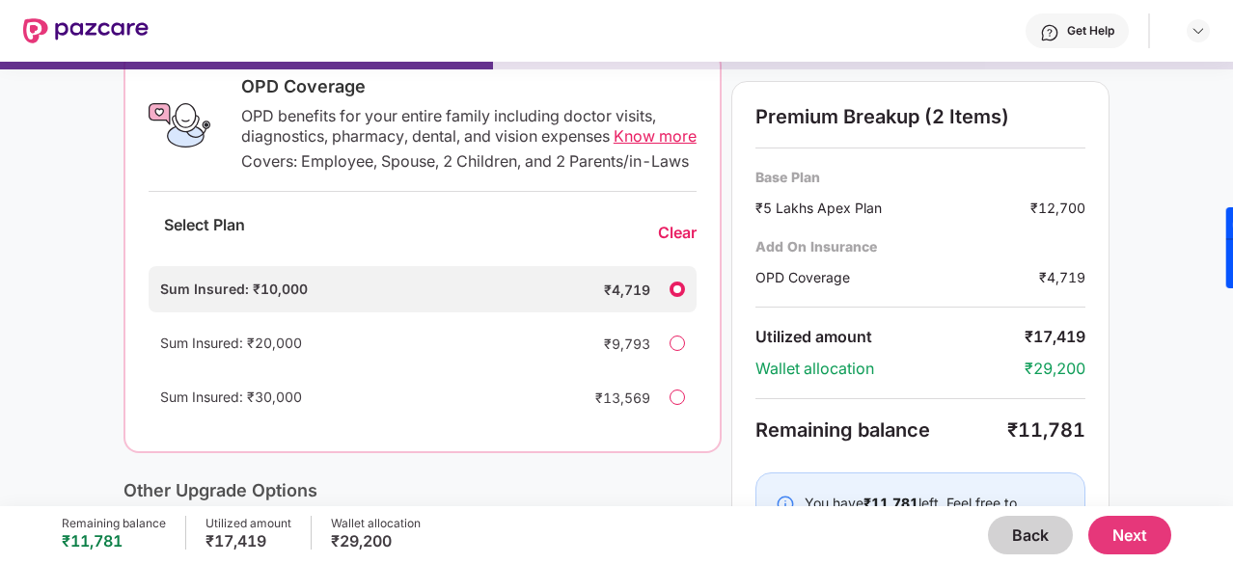
click at [680, 243] on div "Clear" at bounding box center [677, 233] width 39 height 20
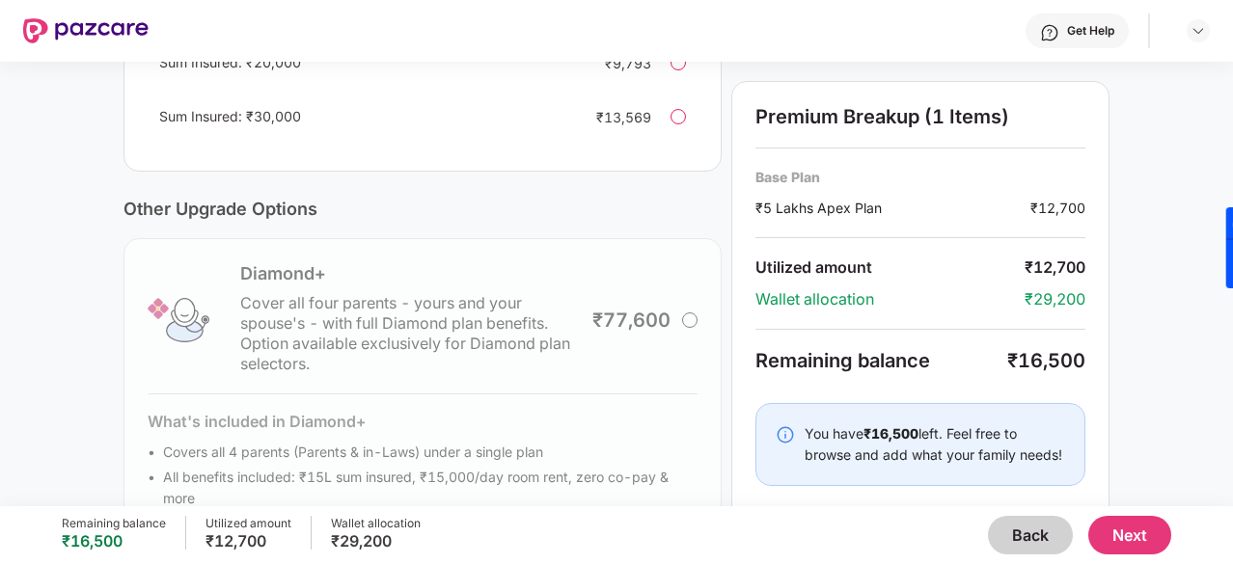
scroll to position [699, 0]
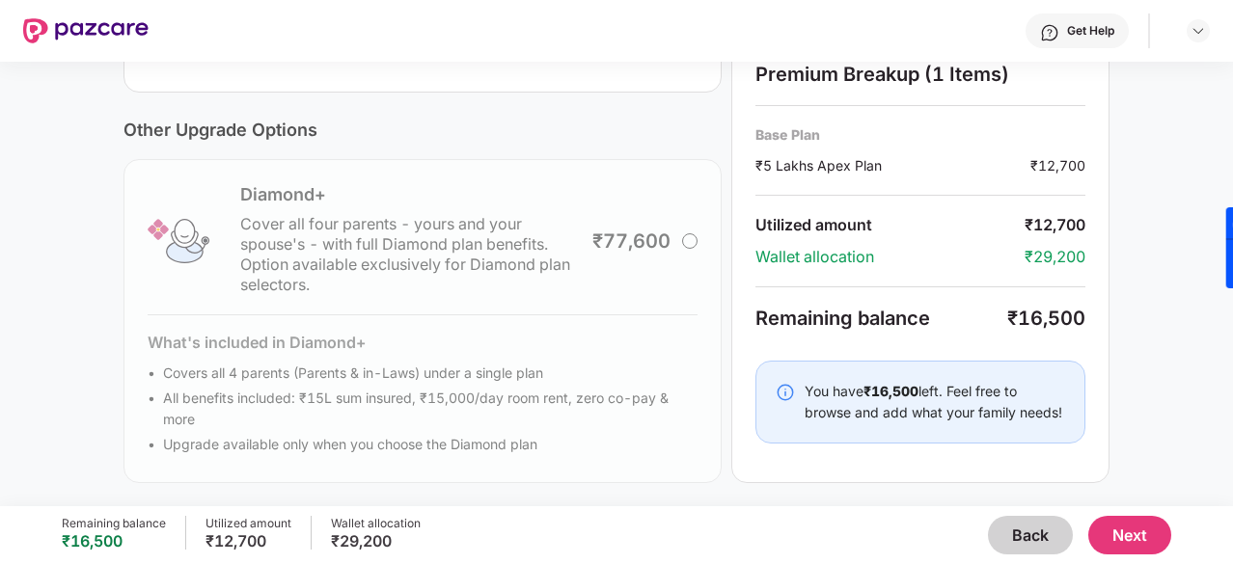
click at [1141, 534] on button "Next" at bounding box center [1129, 535] width 83 height 39
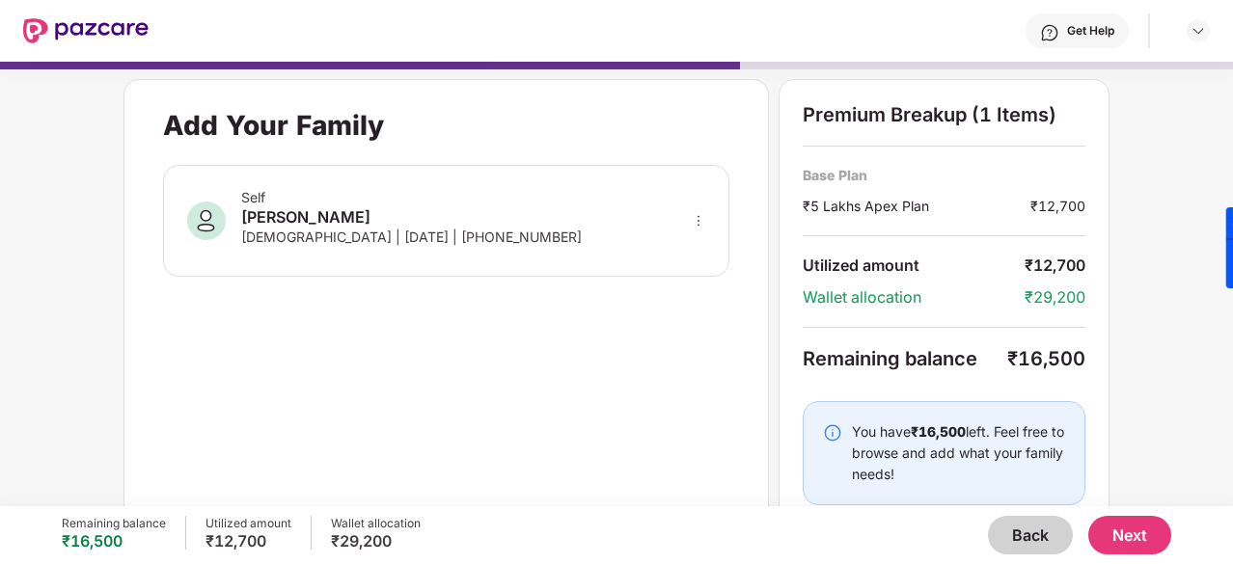
scroll to position [37, 0]
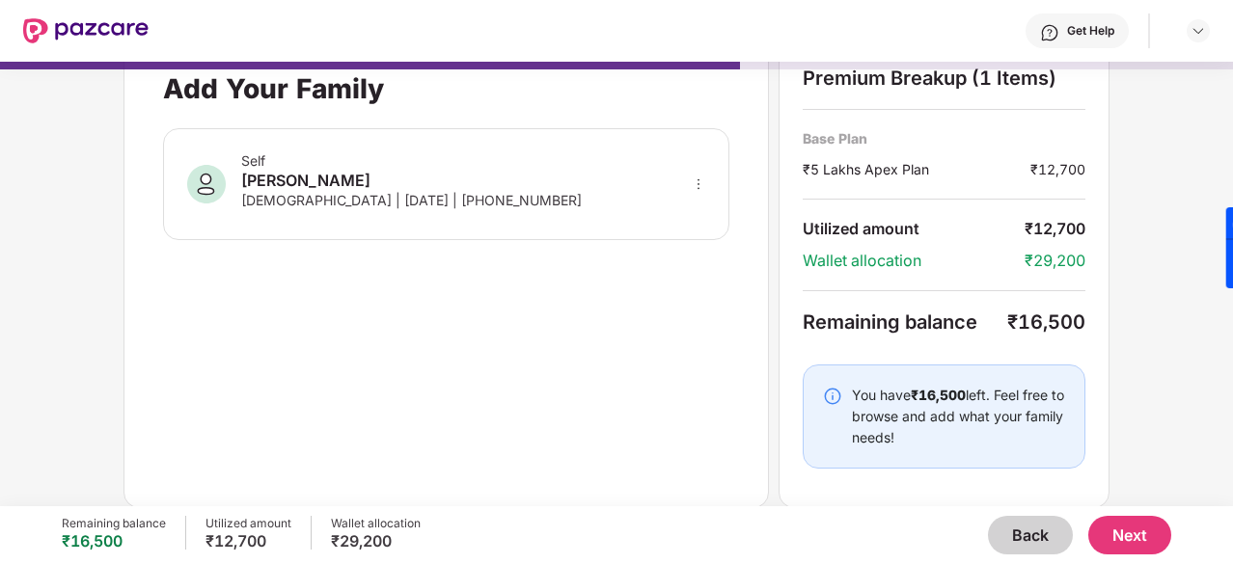
click at [1129, 537] on button "Next" at bounding box center [1129, 535] width 83 height 39
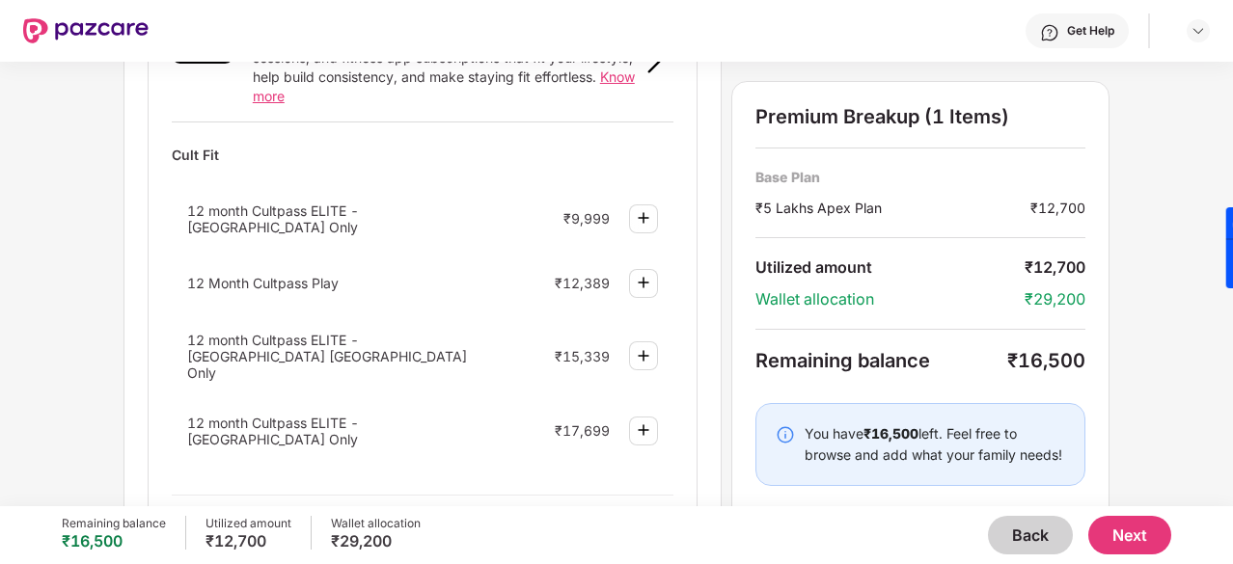
scroll to position [828, 0]
click at [641, 270] on img at bounding box center [643, 281] width 23 height 23
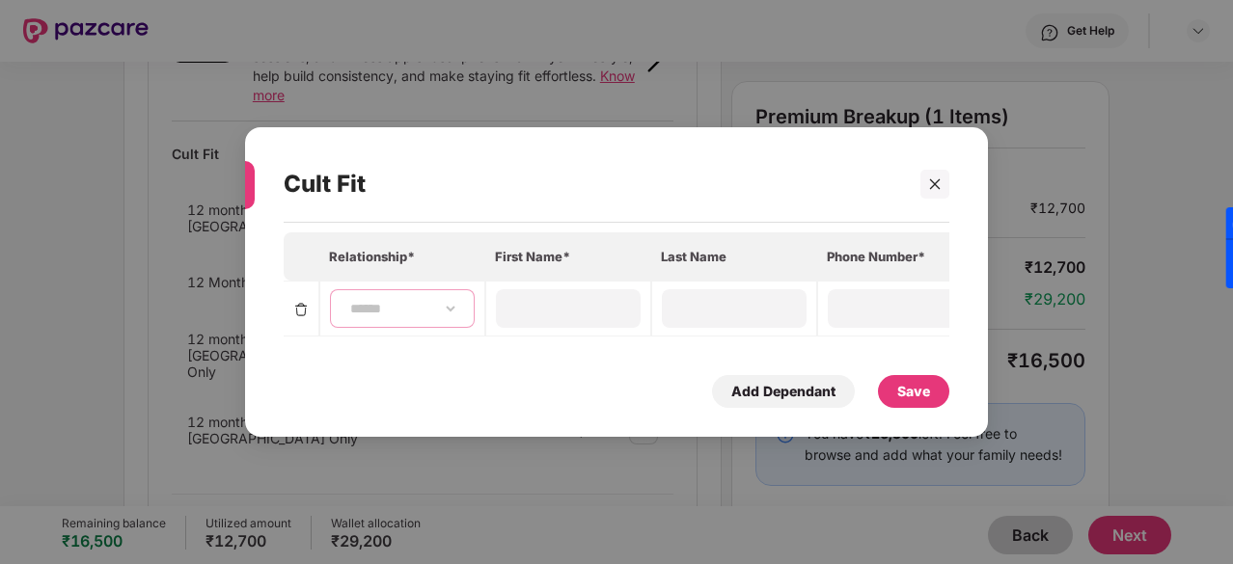
click at [419, 301] on select "**********" at bounding box center [402, 308] width 112 height 15
select select "****"
click at [346, 301] on select "**********" at bounding box center [402, 308] width 112 height 15
type input "********"
type input "*****"
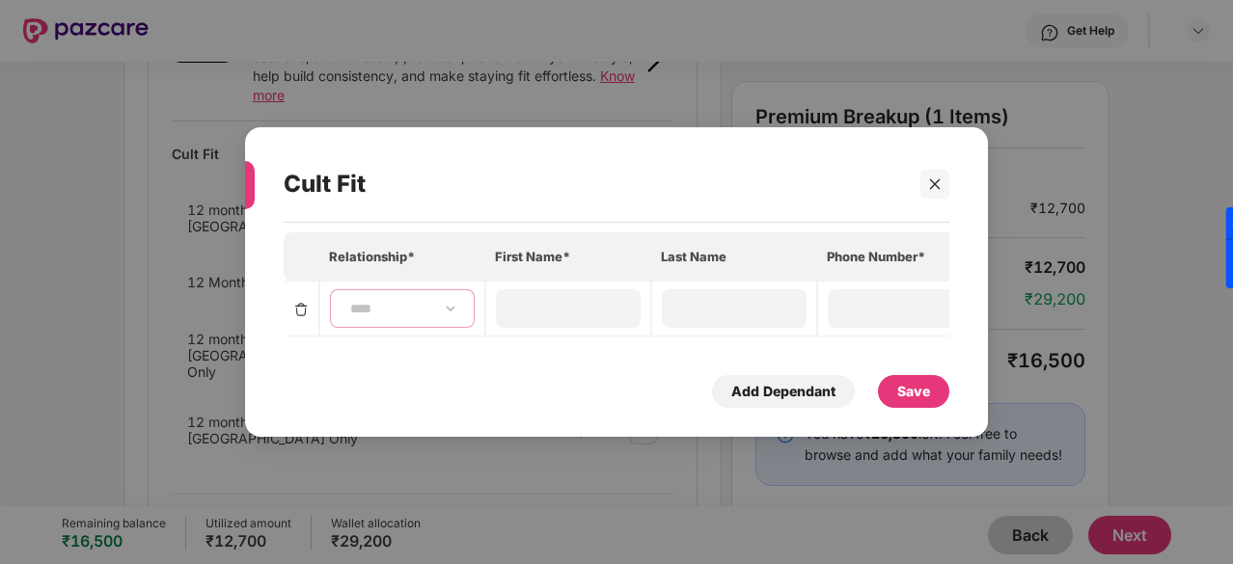
type input "**********"
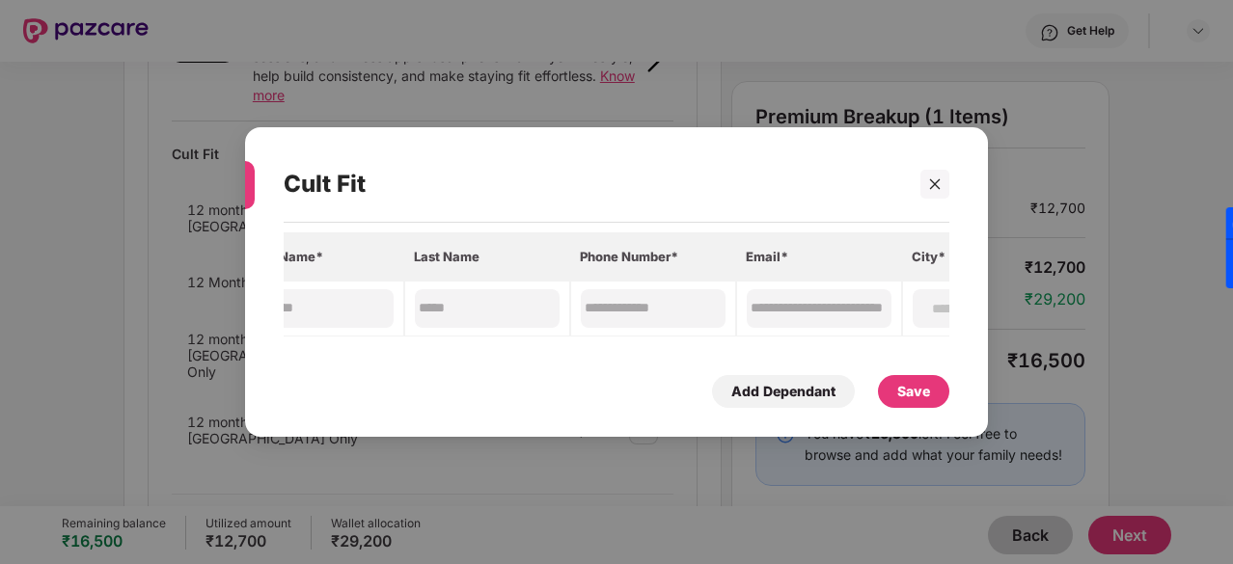
scroll to position [0, 371]
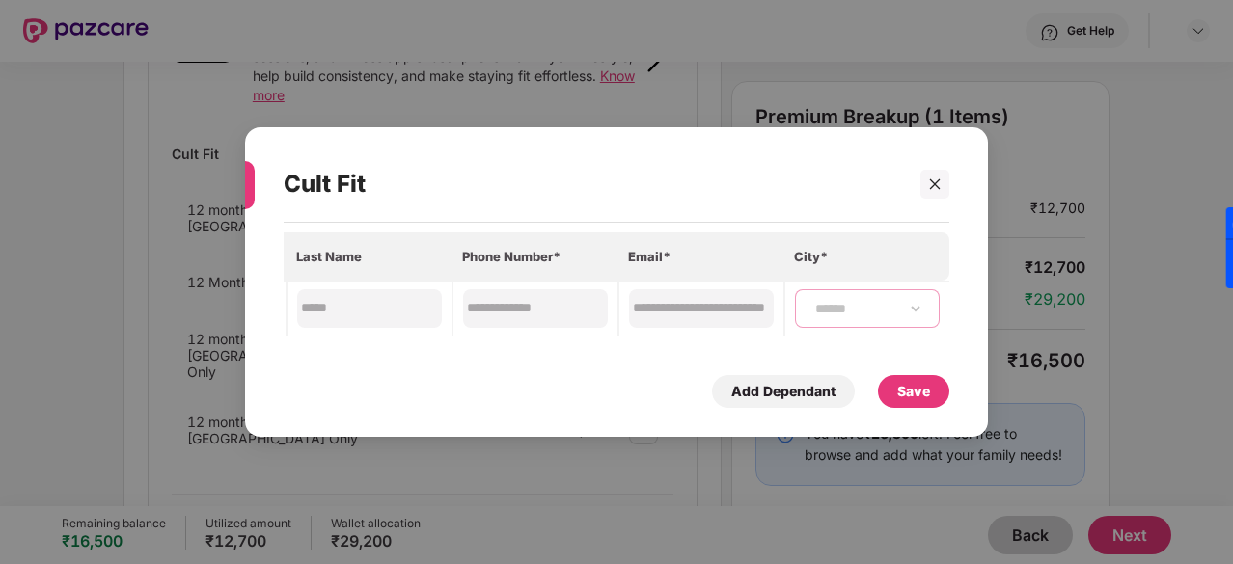
click at [829, 310] on select "**********" at bounding box center [867, 308] width 112 height 15
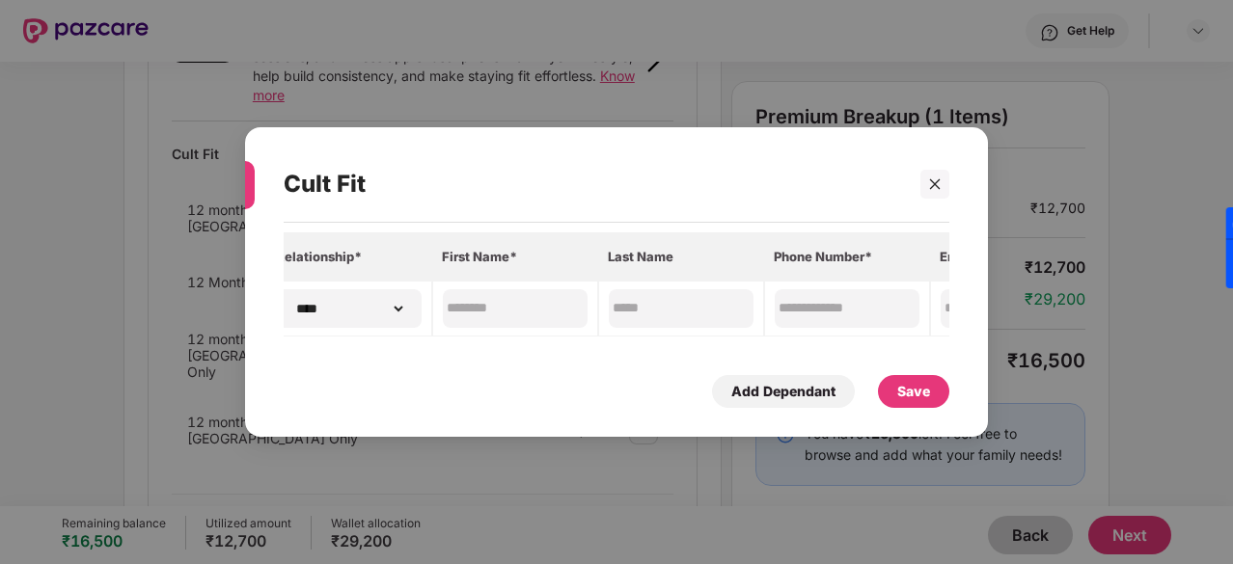
scroll to position [0, 0]
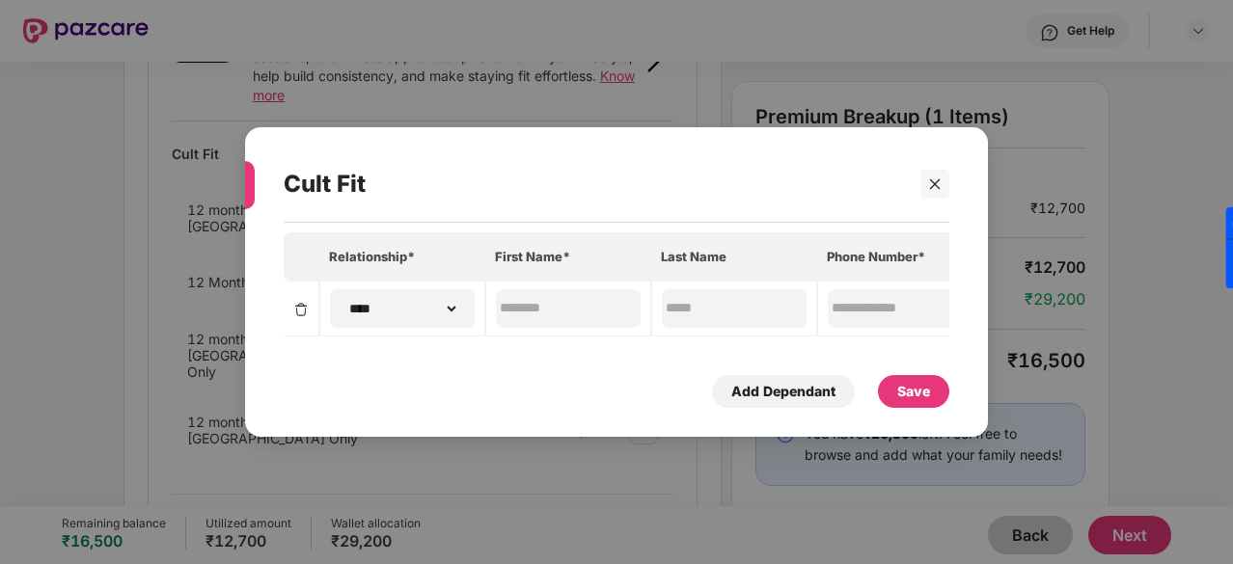
click at [897, 390] on div "Save" at bounding box center [913, 391] width 33 height 21
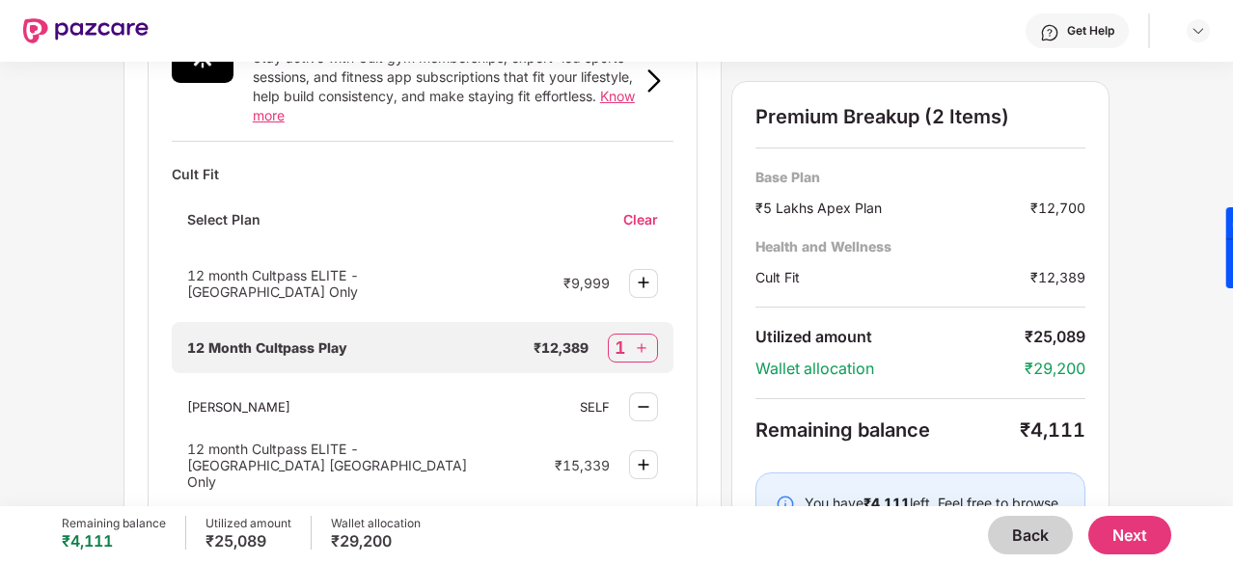
scroll to position [807, 0]
click at [636, 272] on img at bounding box center [643, 283] width 23 height 23
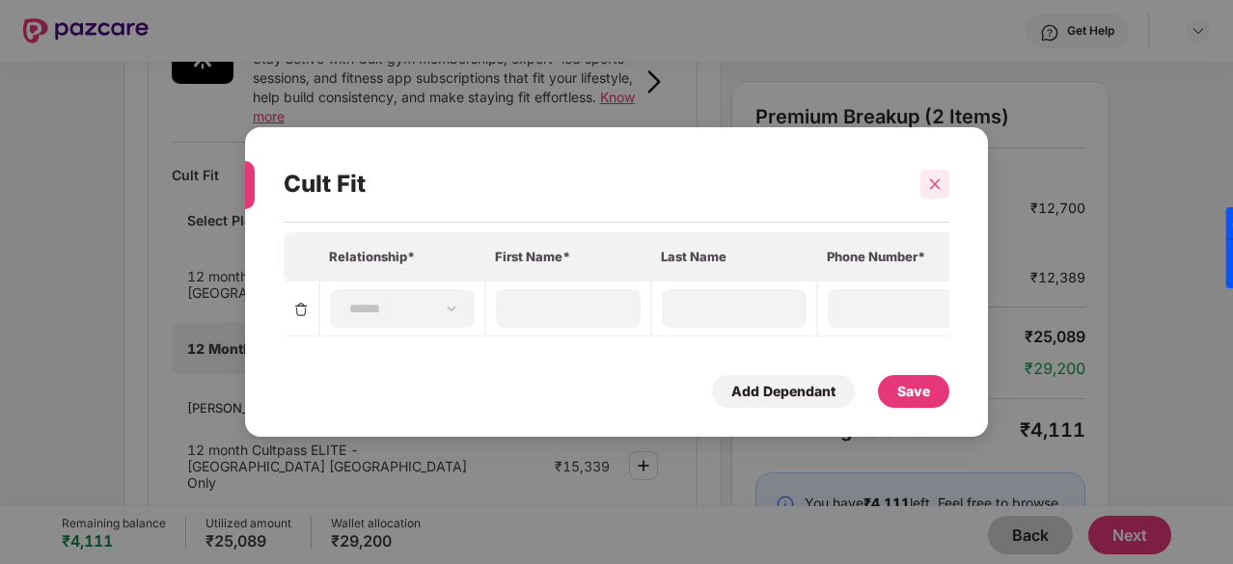
click at [933, 184] on icon "close" at bounding box center [935, 185] width 14 height 14
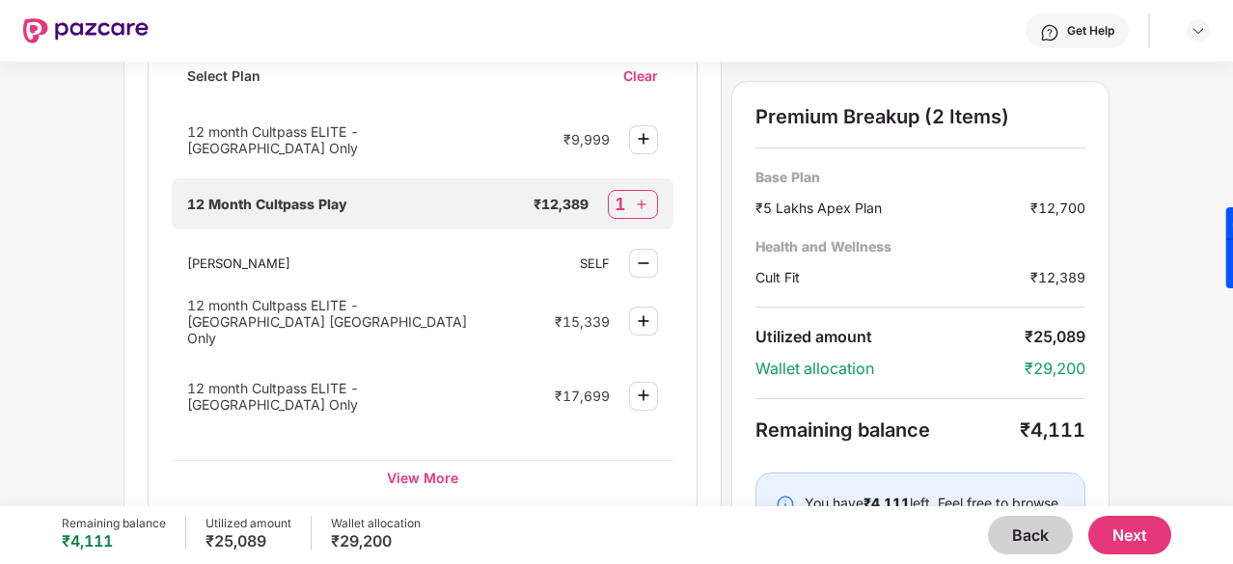
scroll to position [953, 0]
click at [427, 458] on div "View More" at bounding box center [423, 475] width 502 height 35
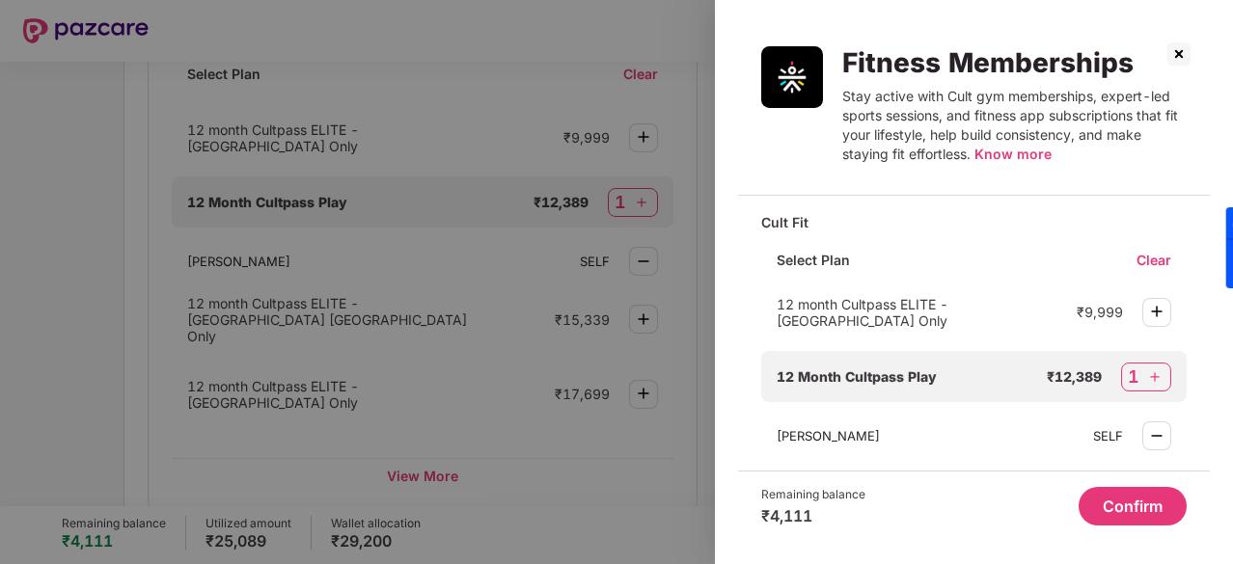
scroll to position [31, 0]
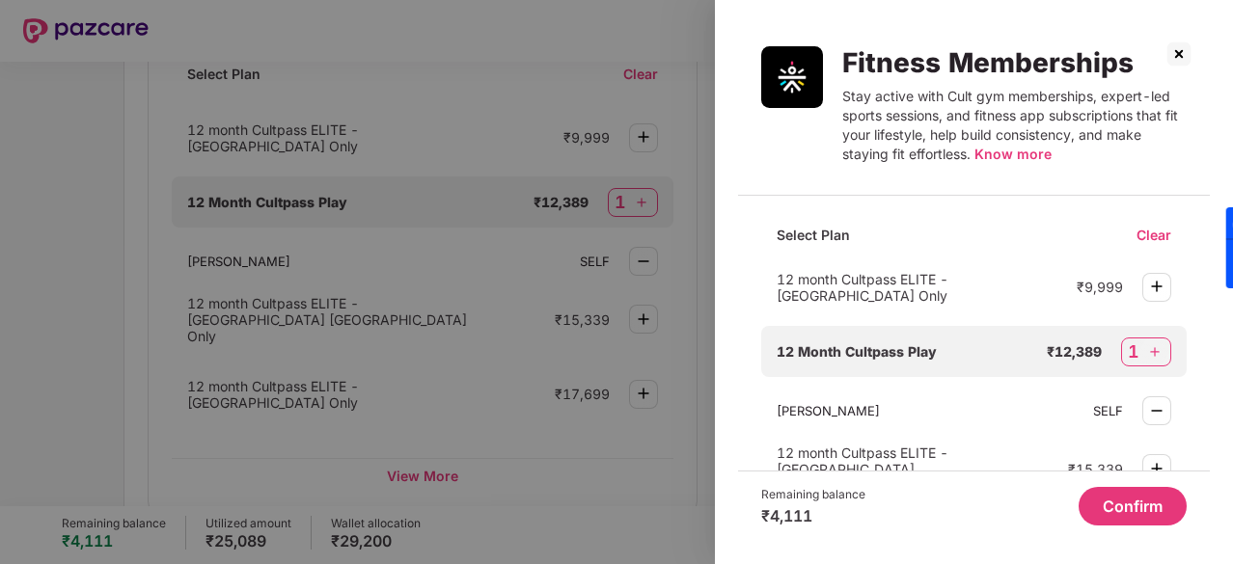
click at [1130, 496] on button "Confirm" at bounding box center [1133, 506] width 108 height 39
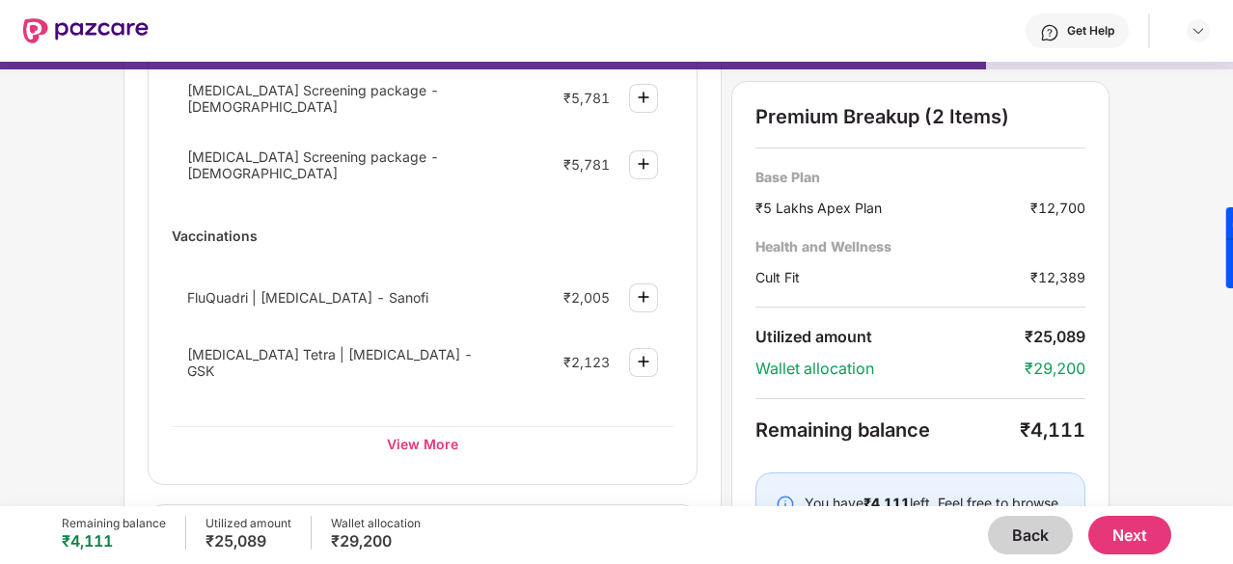
scroll to position [301, 0]
click at [421, 411] on div "Disease specific health checkup Cancer Screening package - Female ₹5,781 Cancer…" at bounding box center [423, 238] width 502 height 444
click at [420, 430] on div "View More" at bounding box center [423, 443] width 502 height 35
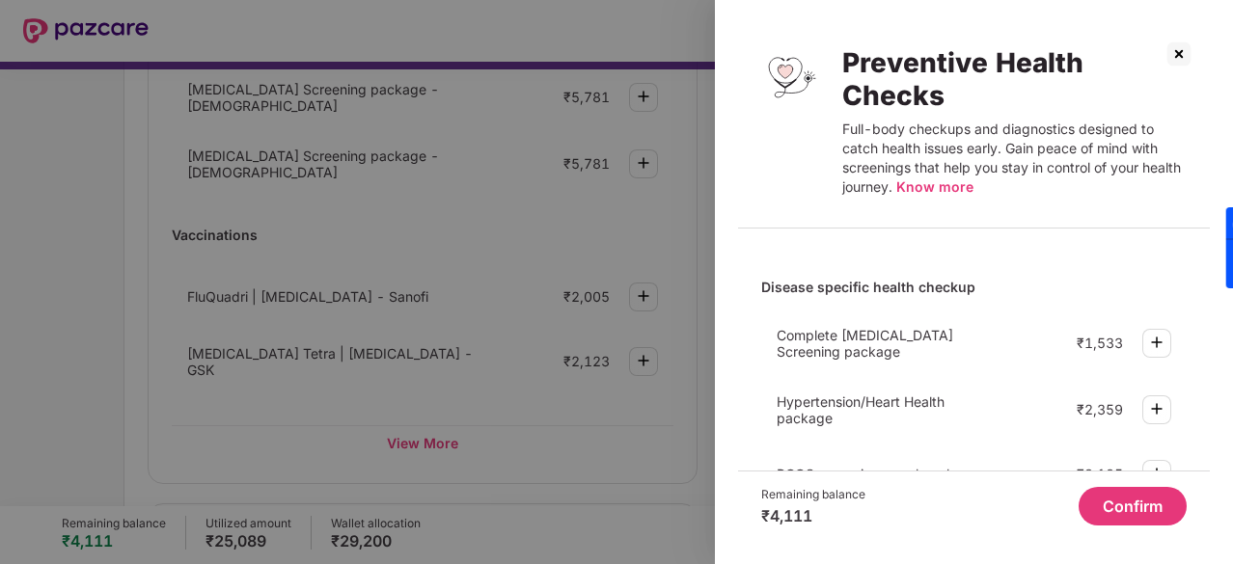
scroll to position [151, 0]
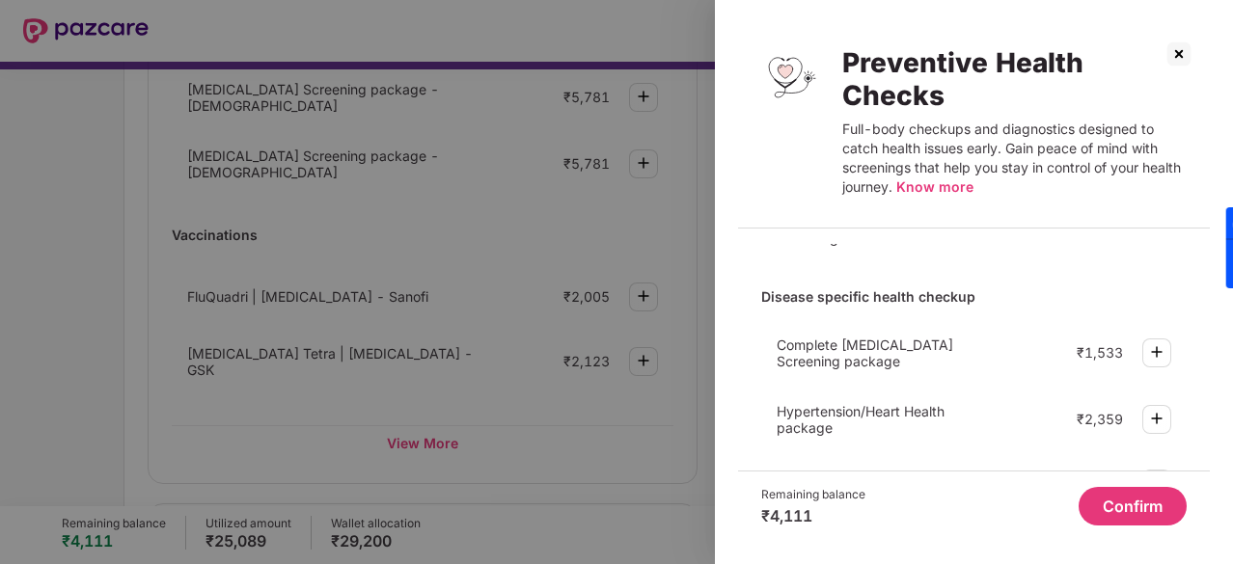
click at [1169, 55] on img at bounding box center [1179, 54] width 31 height 31
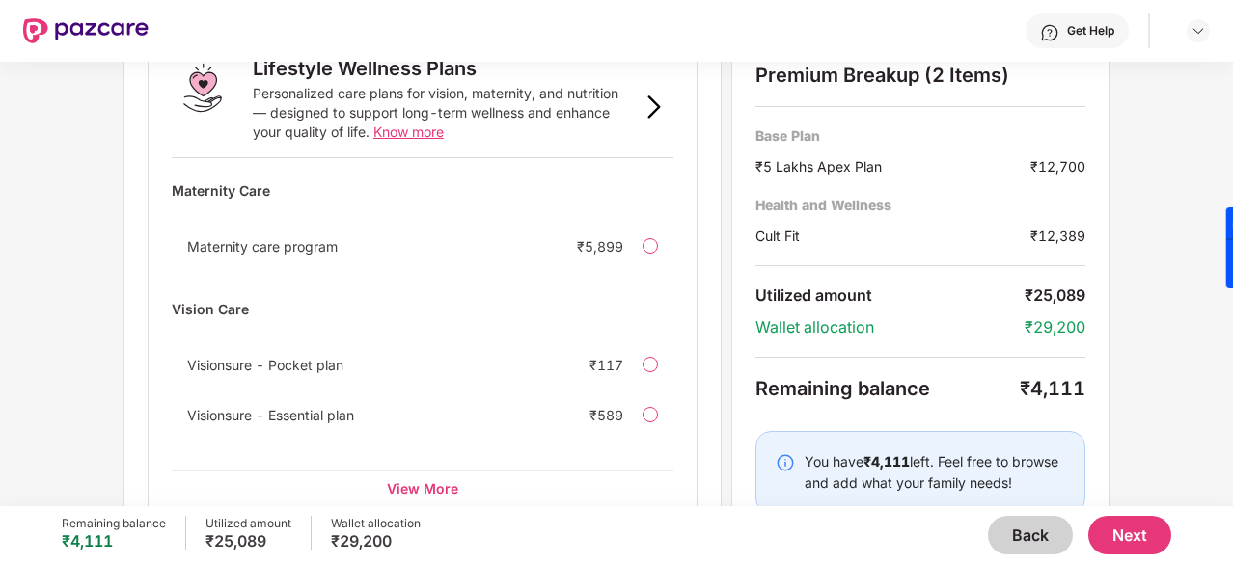
scroll to position [1459, 0]
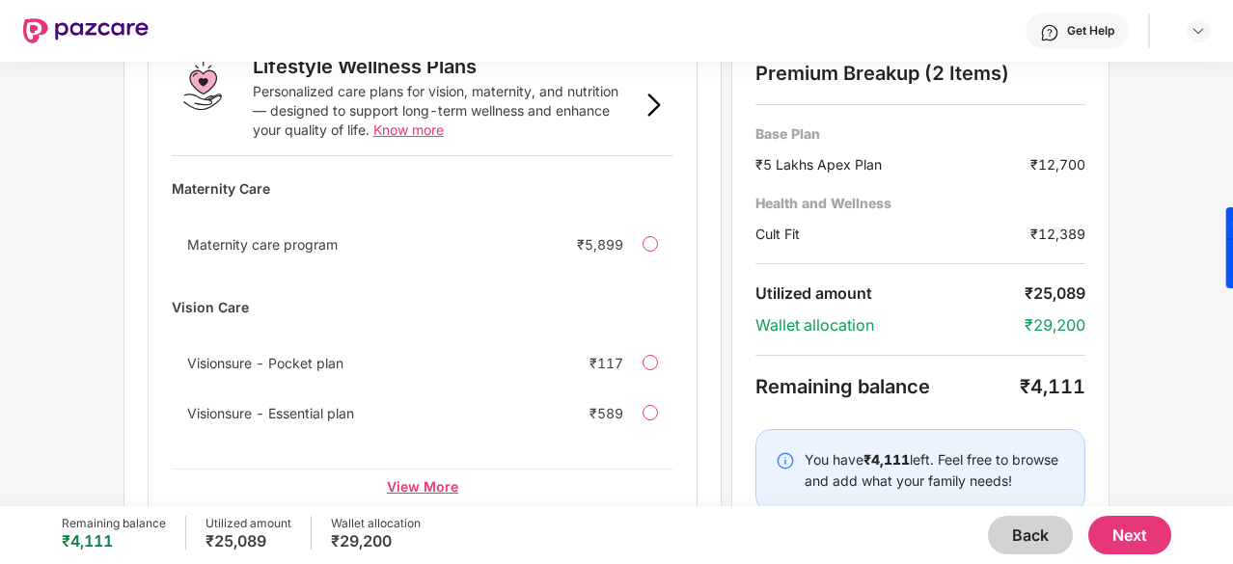
click at [408, 469] on div "View More" at bounding box center [423, 486] width 502 height 35
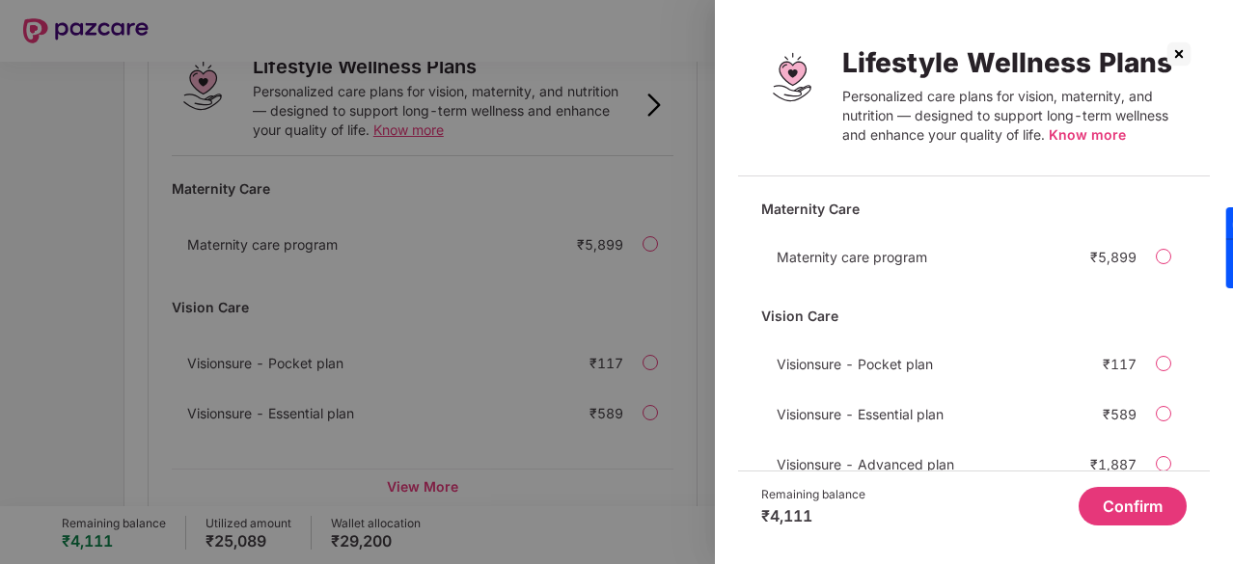
scroll to position [56, 0]
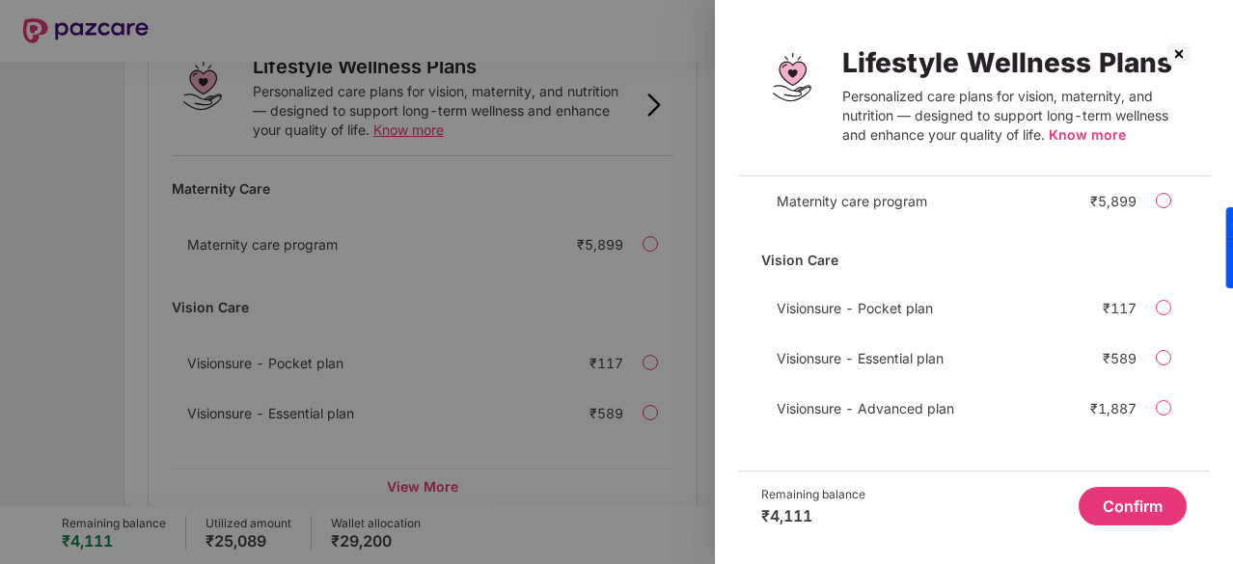
click at [1084, 137] on span "Know more" at bounding box center [1087, 134] width 77 height 16
click at [1160, 412] on div at bounding box center [1163, 407] width 15 height 15
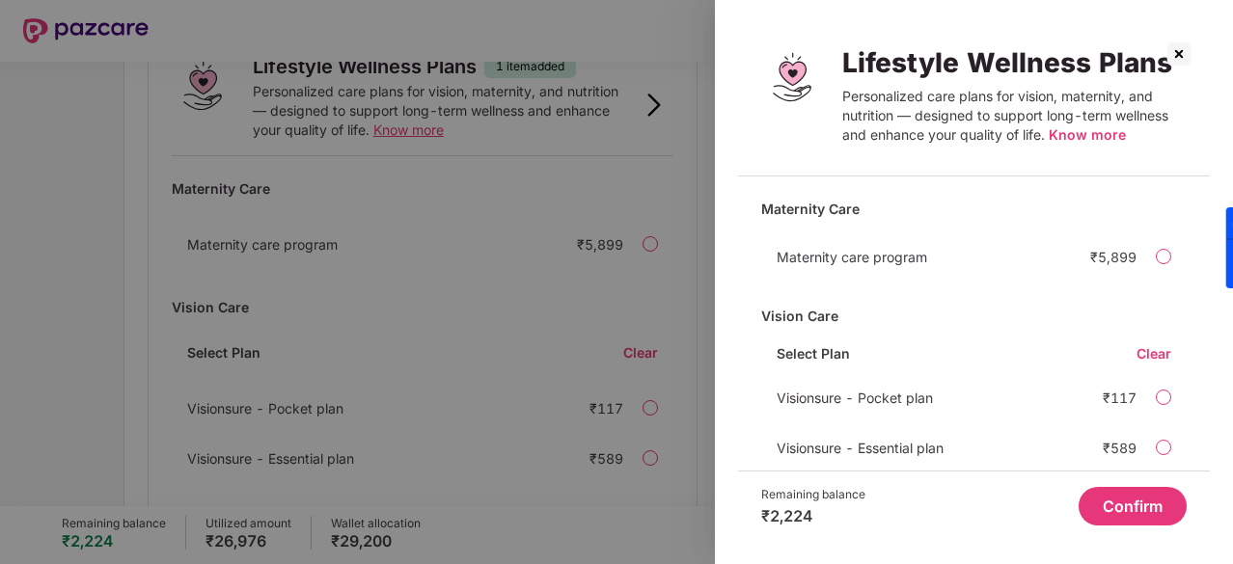
scroll to position [90, 0]
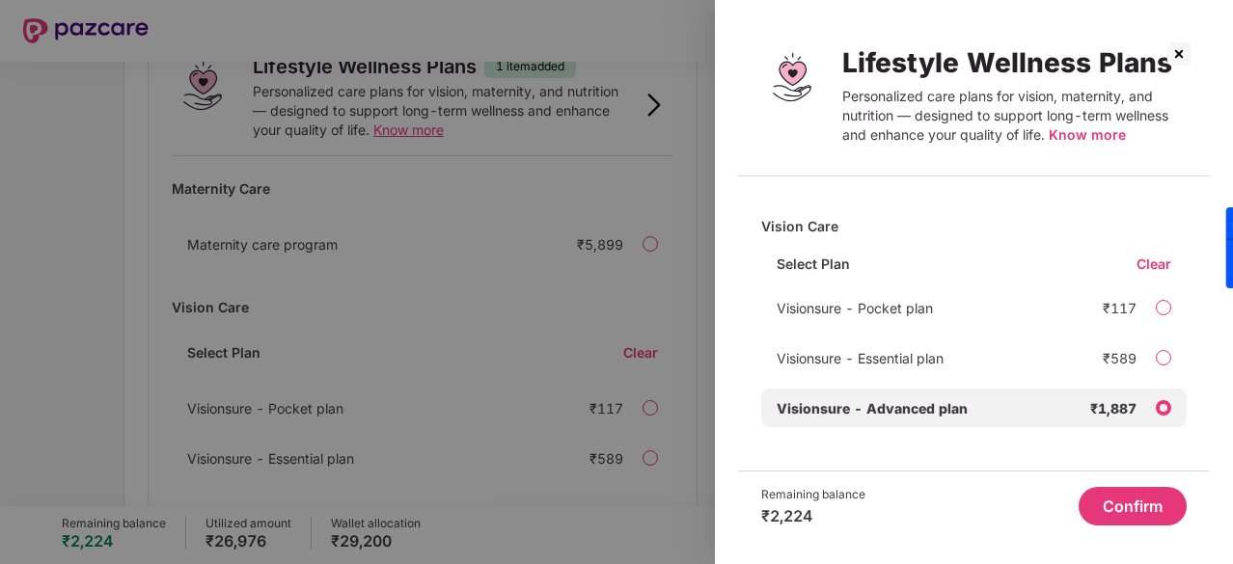
click at [1170, 51] on img at bounding box center [1179, 54] width 31 height 31
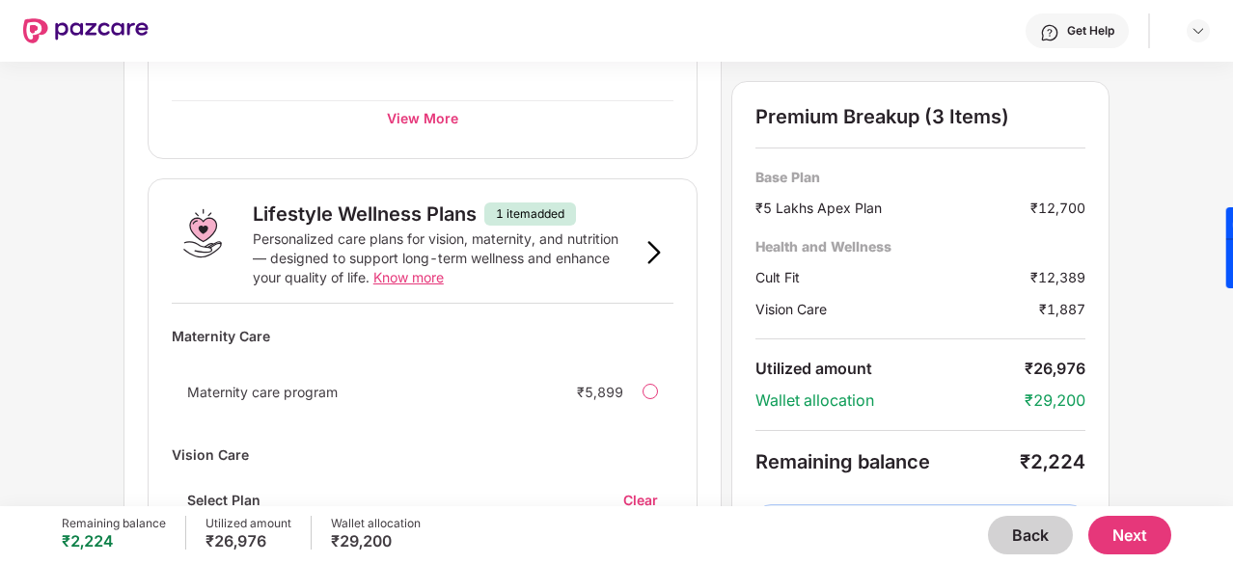
scroll to position [1504, 0]
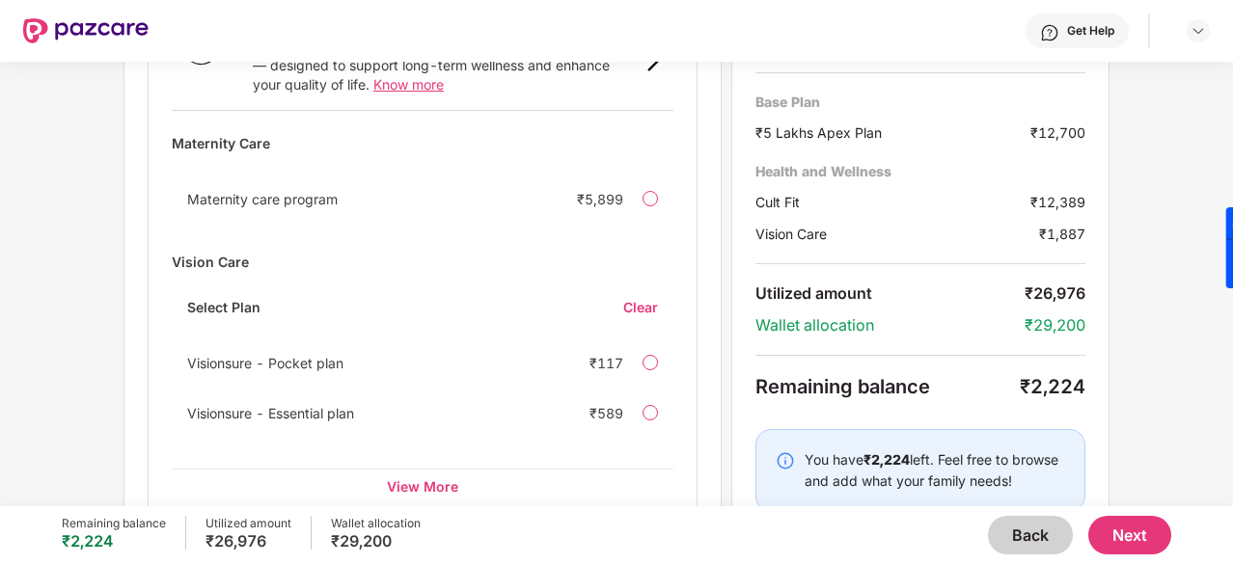
click at [1129, 541] on button "Next" at bounding box center [1129, 535] width 83 height 39
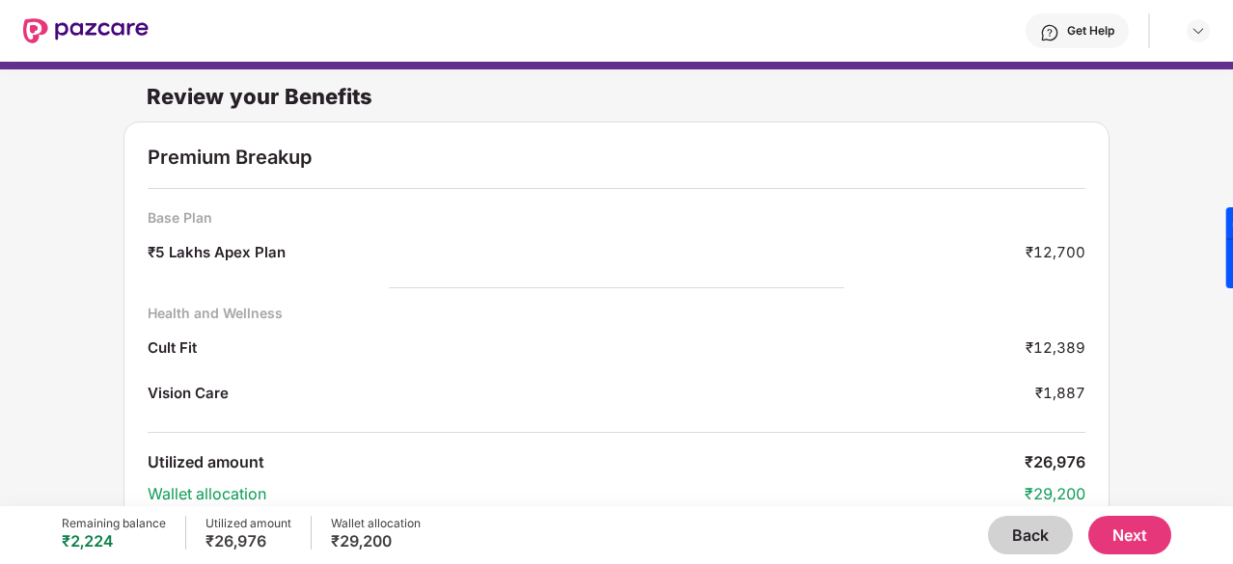
scroll to position [84, 0]
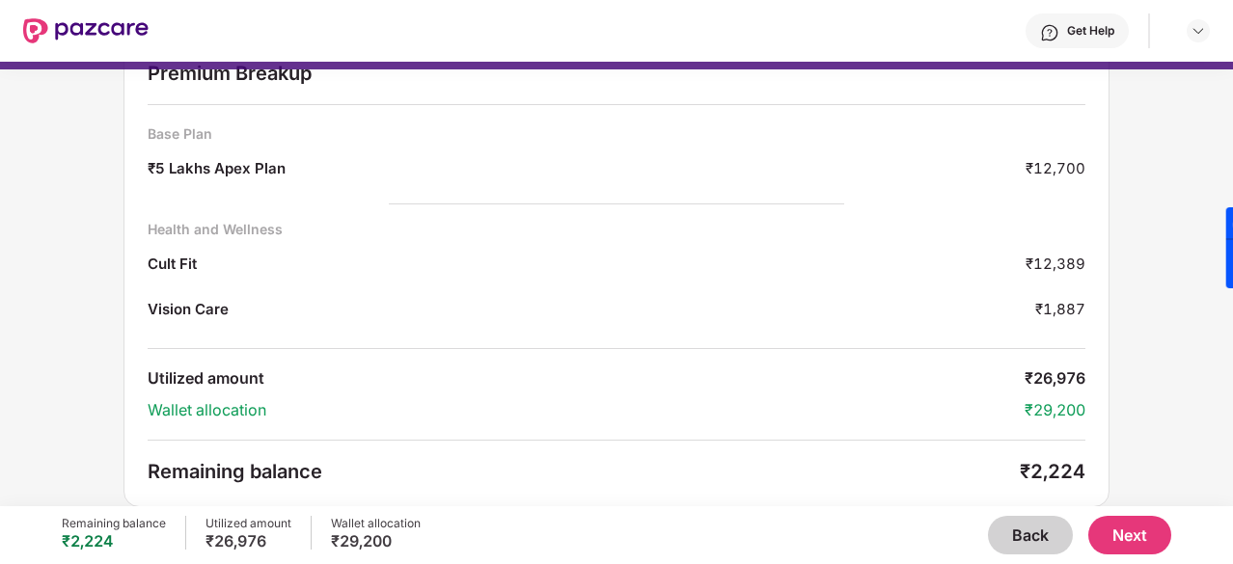
click at [1115, 530] on button "Next" at bounding box center [1129, 535] width 83 height 39
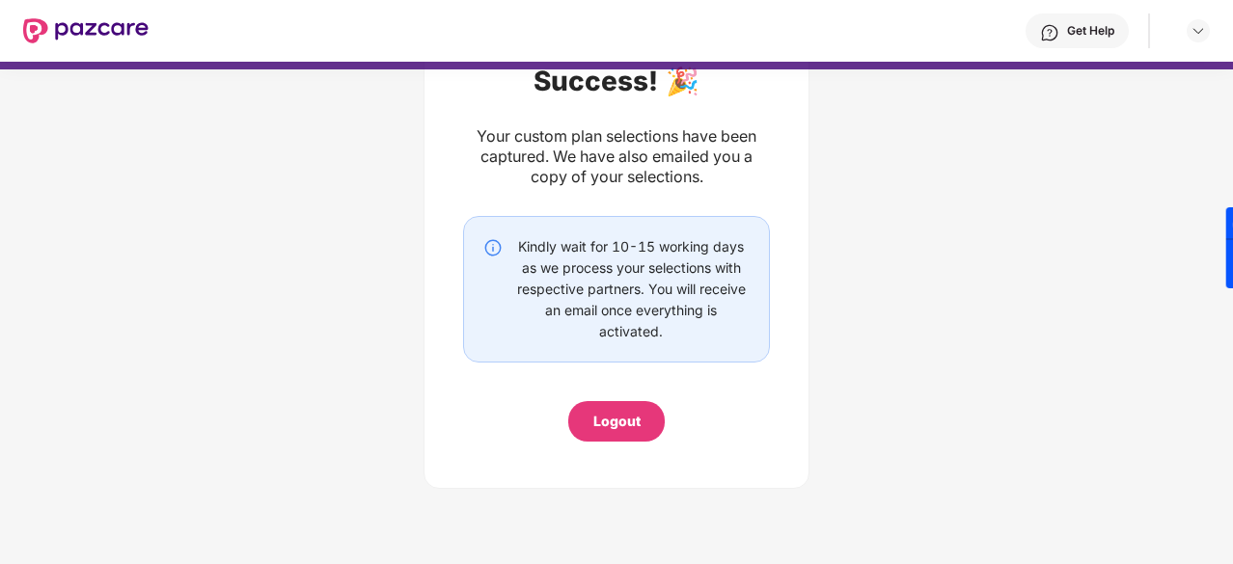
scroll to position [95, 0]
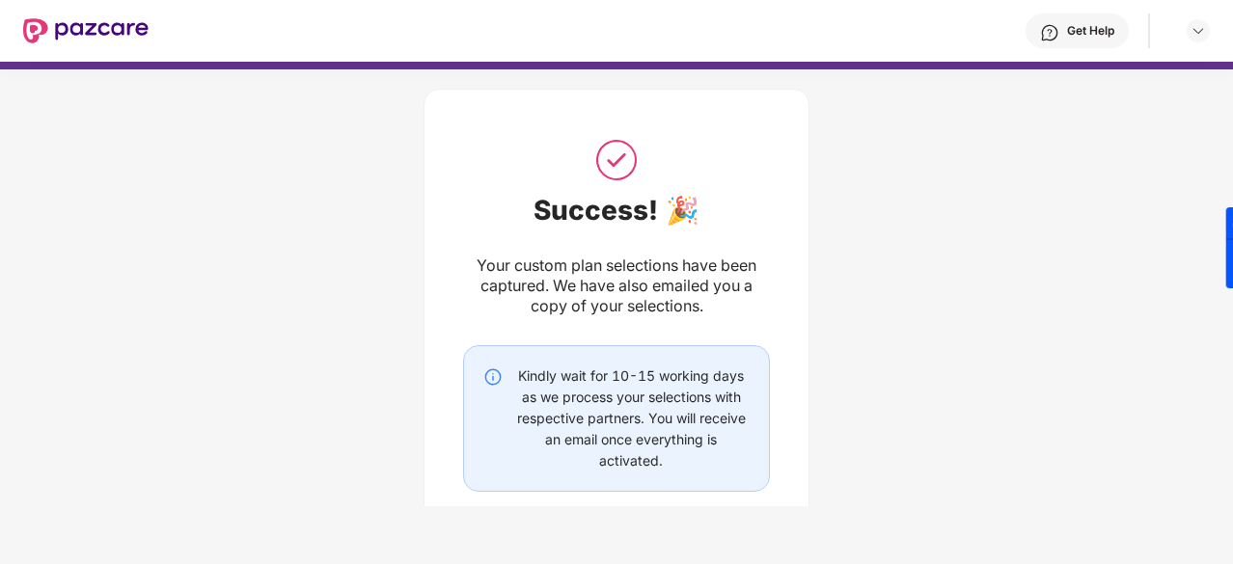
scroll to position [129, 0]
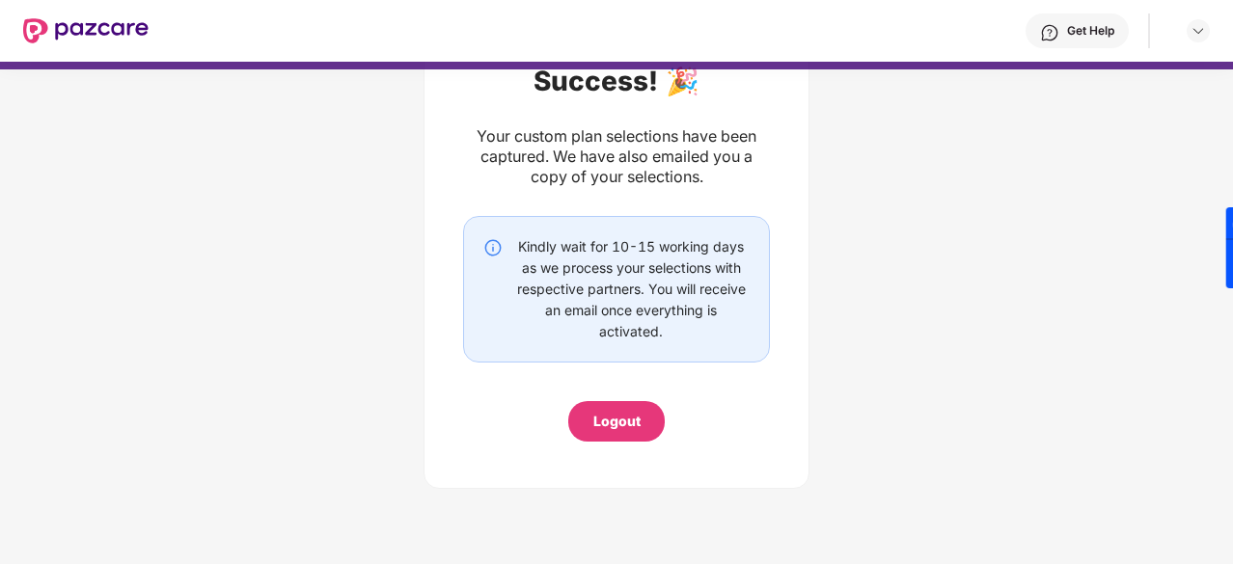
click at [627, 406] on div "Logout" at bounding box center [616, 421] width 96 height 41
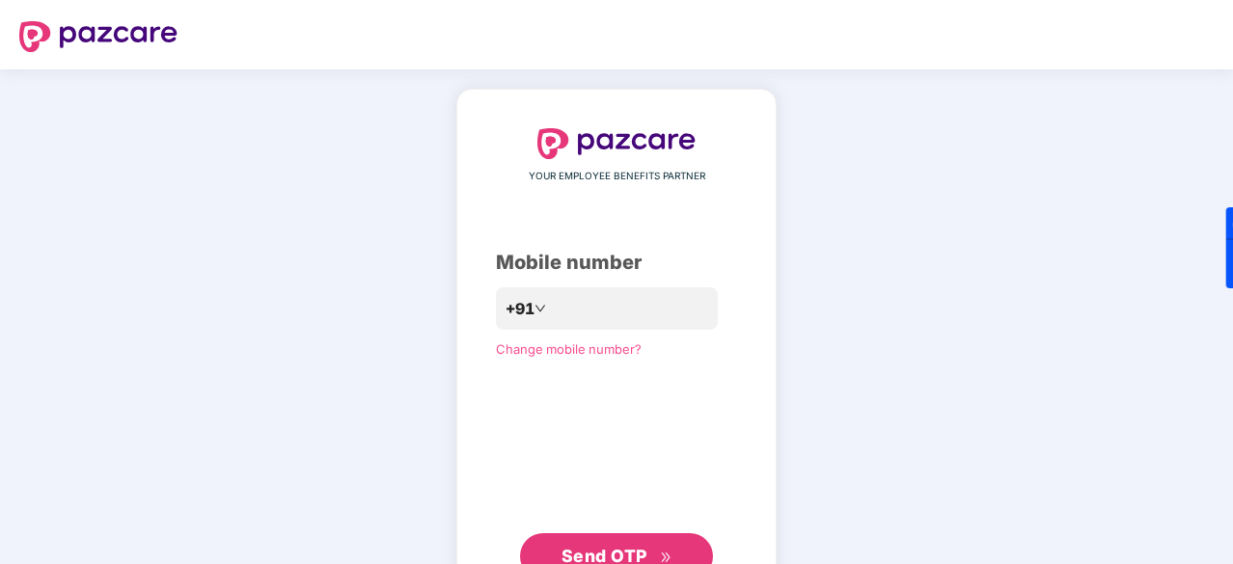
click at [628, 418] on div "YOUR EMPLOYEE BENEFITS PARTNER Mobile number +91 Change mobile number? Send OTP" at bounding box center [616, 354] width 241 height 452
click at [588, 313] on input "number" at bounding box center [630, 309] width 158 height 31
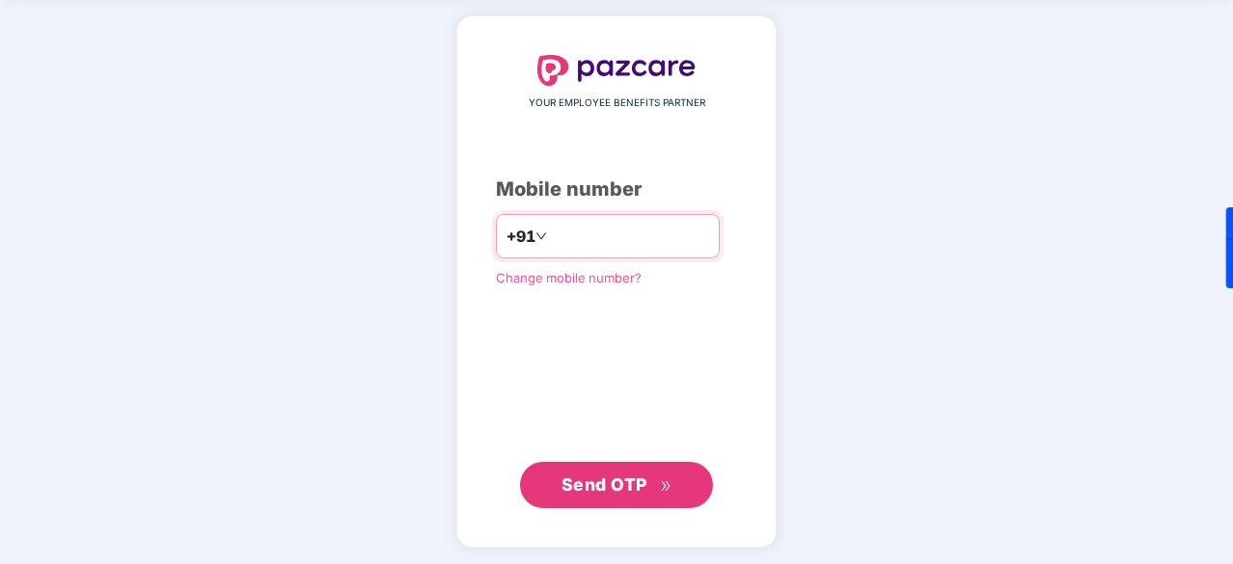
type input "**********"
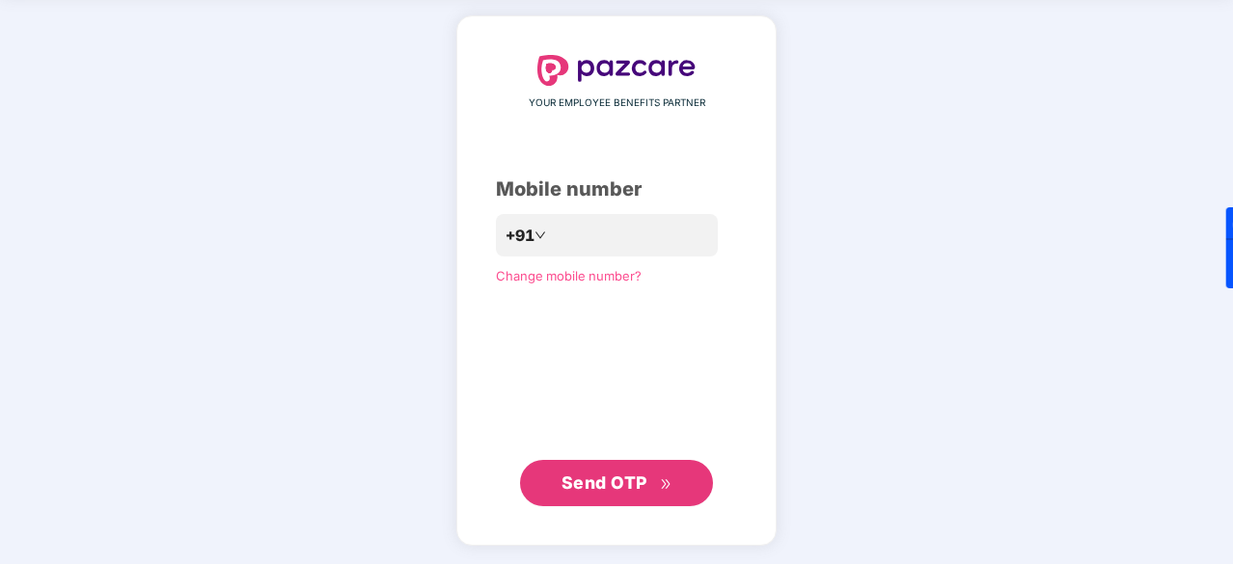
scroll to position [72, 0]
click at [610, 480] on span "Send OTP" at bounding box center [605, 484] width 86 height 20
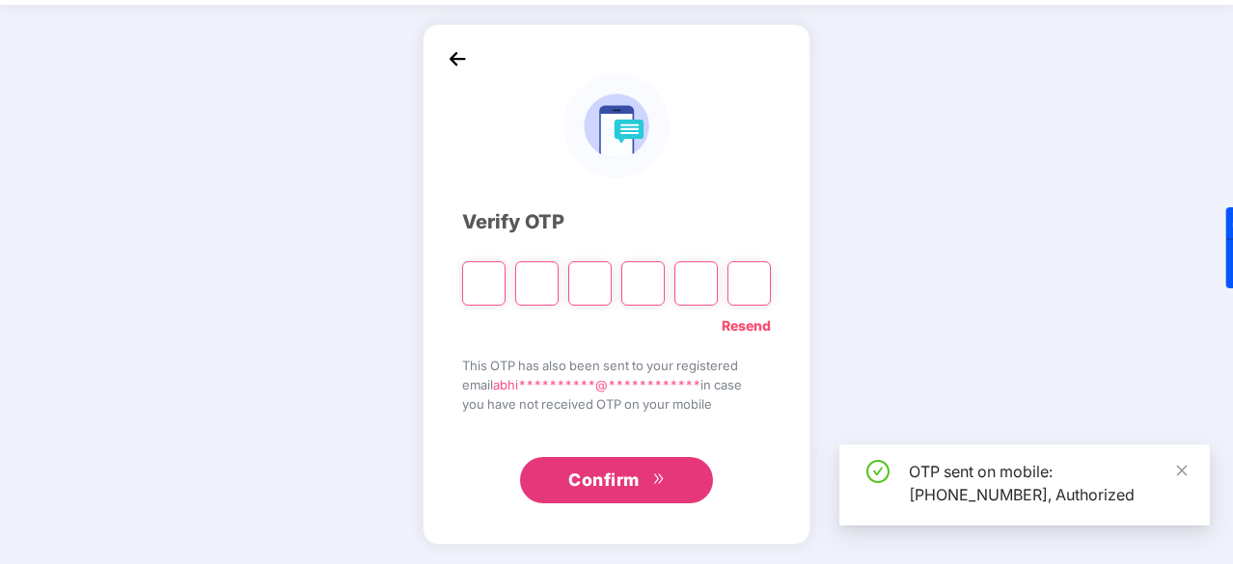
scroll to position [64, 0]
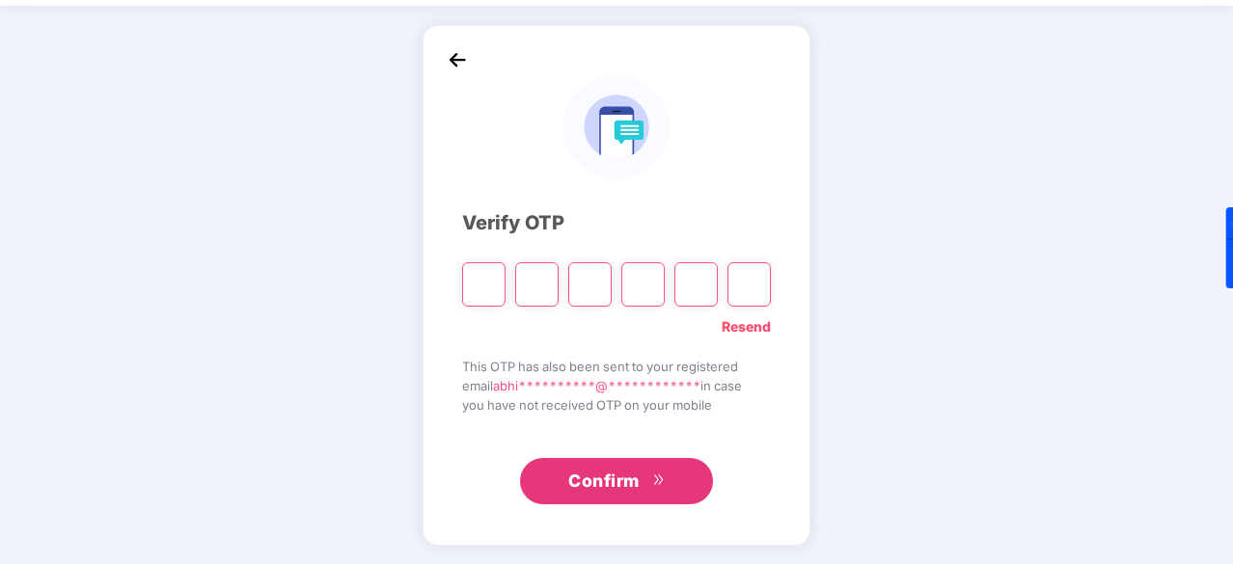
type input "*"
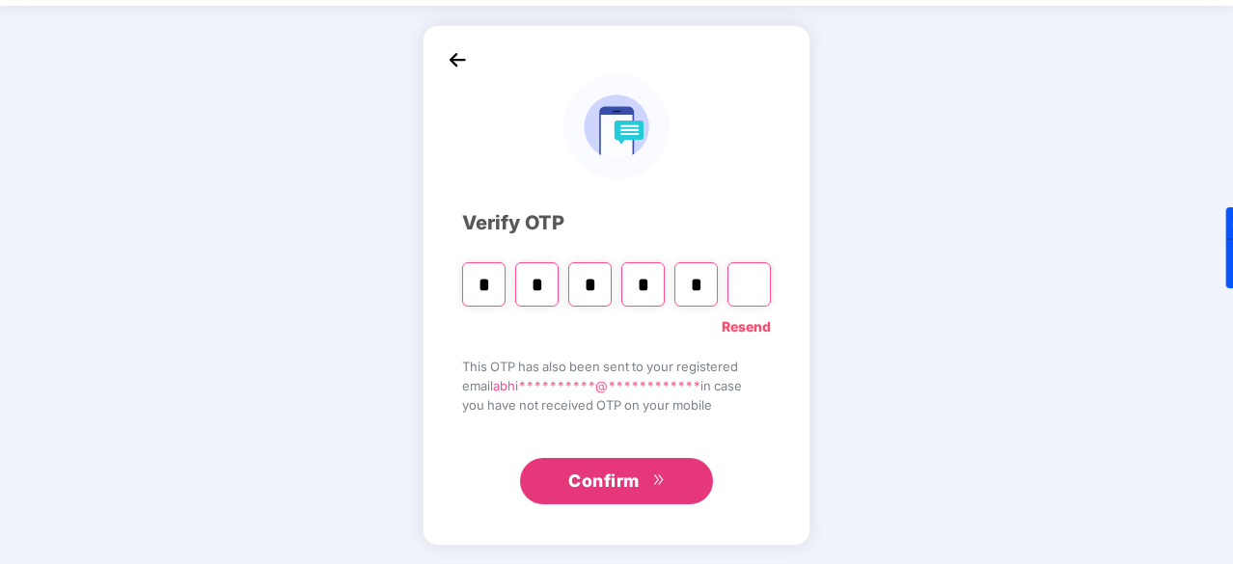
type input "*"
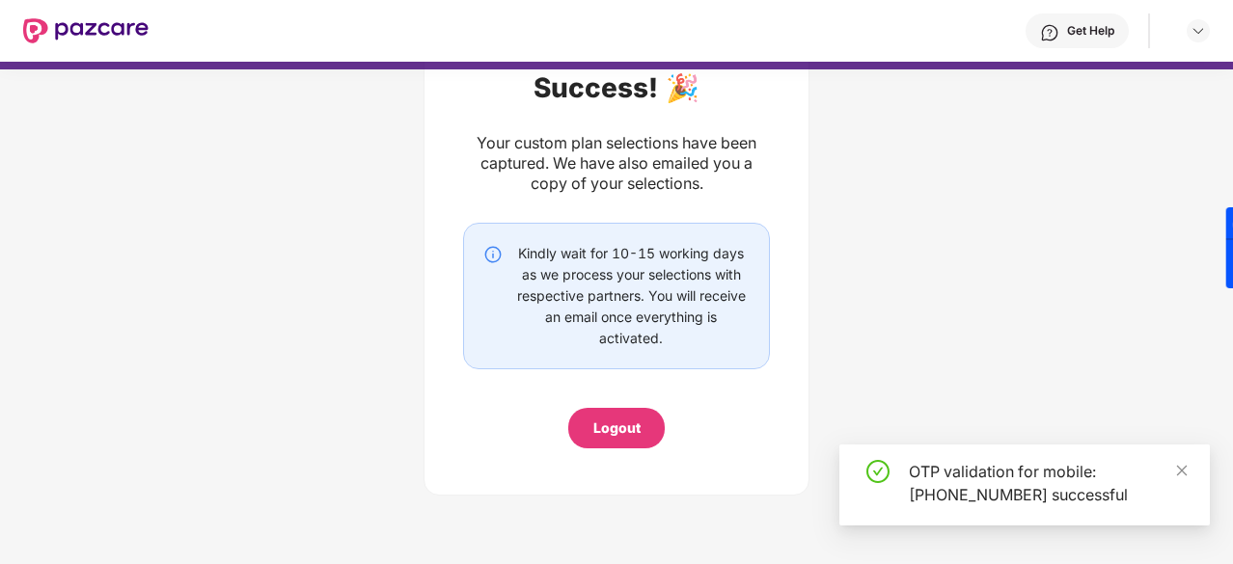
scroll to position [129, 0]
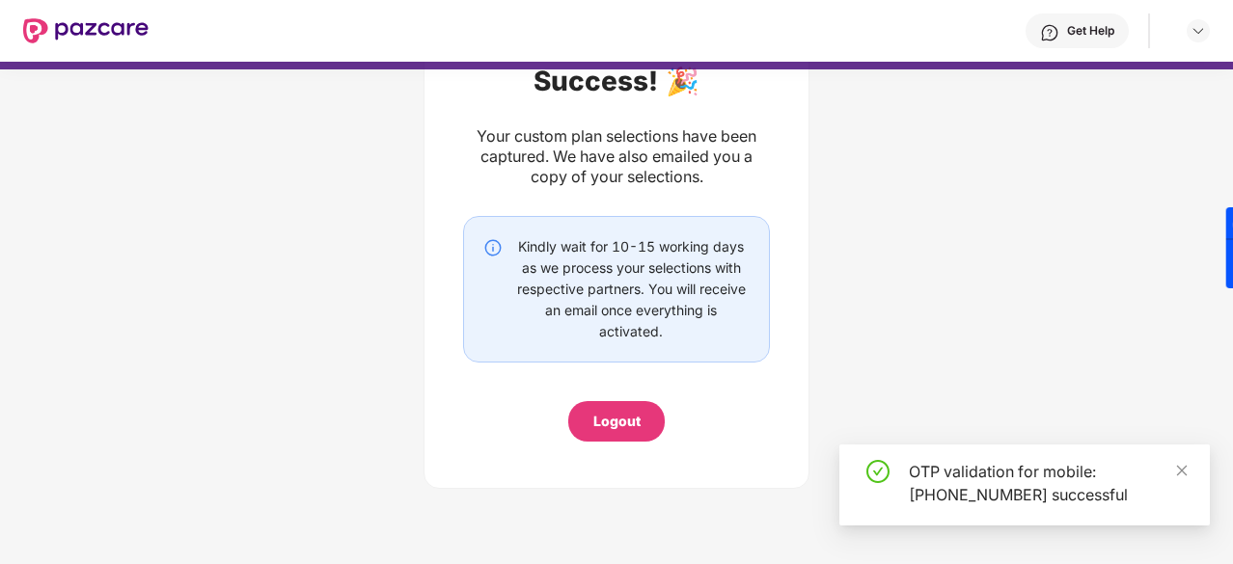
click at [1083, 32] on div "Get Help" at bounding box center [1090, 30] width 47 height 15
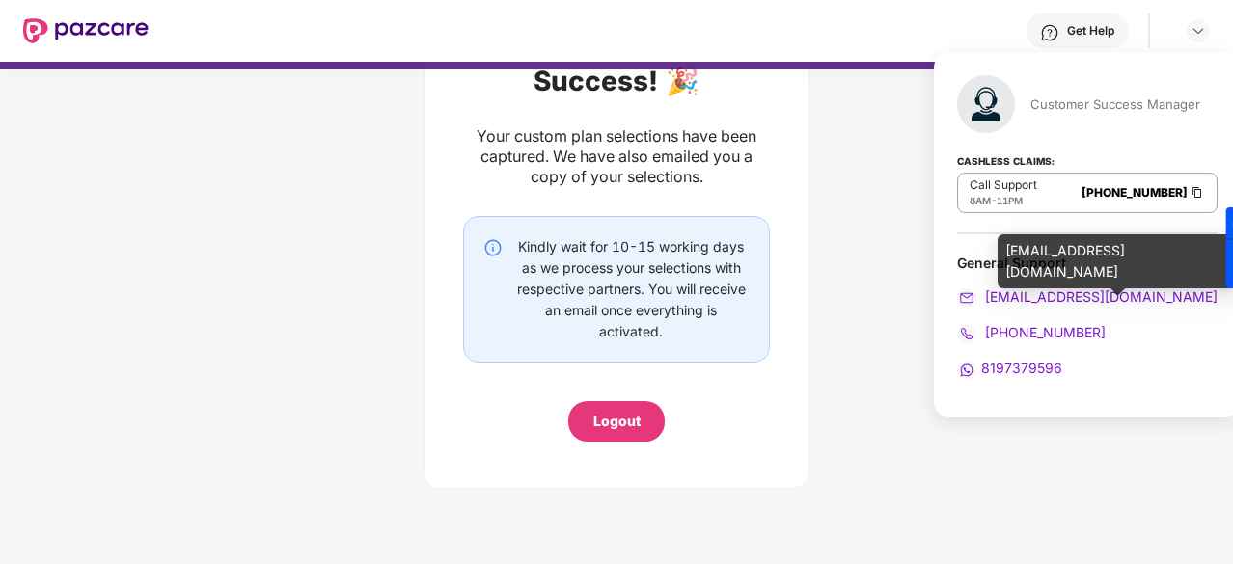
click at [1073, 292] on span "[EMAIL_ADDRESS][DOMAIN_NAME]" at bounding box center [1099, 297] width 236 height 16
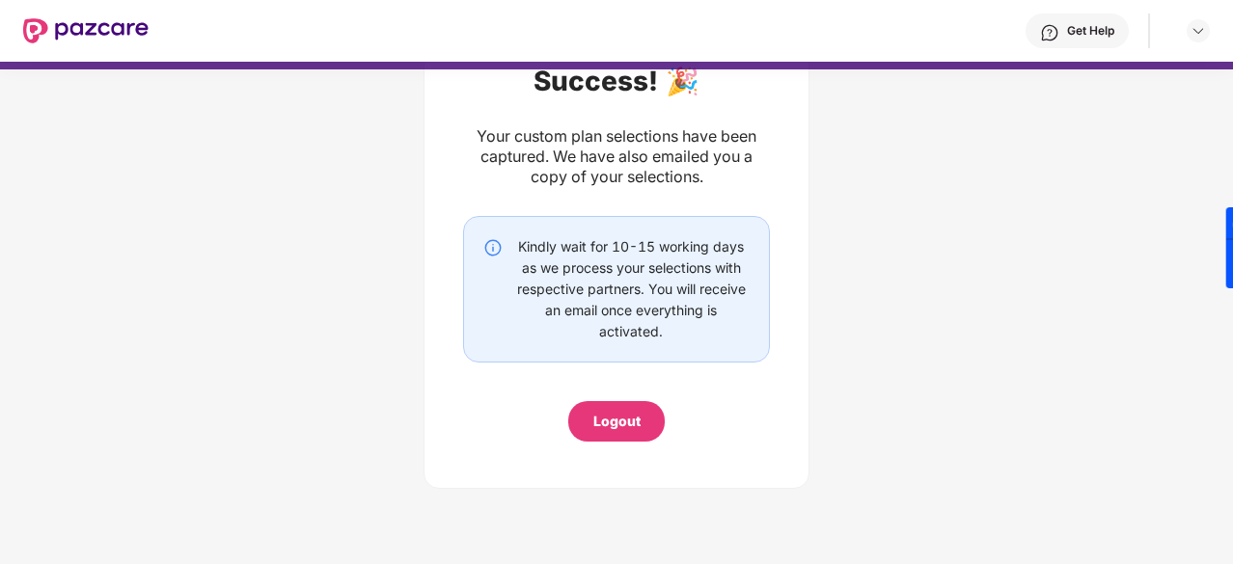
click at [882, 150] on div "Success! 🎉 Your custom plan selections have been captured. We have also emailed…" at bounding box center [616, 220] width 1233 height 578
